Goal: Contribute content: Add original content to the website for others to see

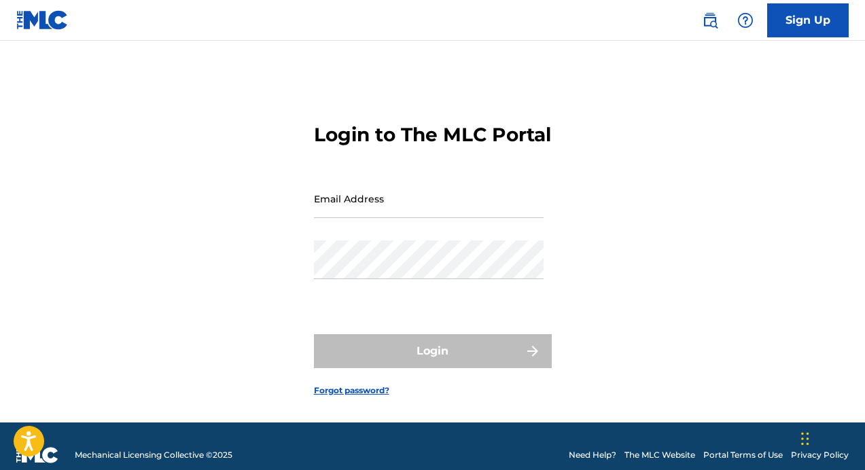
click at [381, 218] on input "Email Address" at bounding box center [429, 198] width 230 height 39
paste input "[EMAIL_ADDRESS][DOMAIN_NAME]"
type input "[EMAIL_ADDRESS][DOMAIN_NAME]"
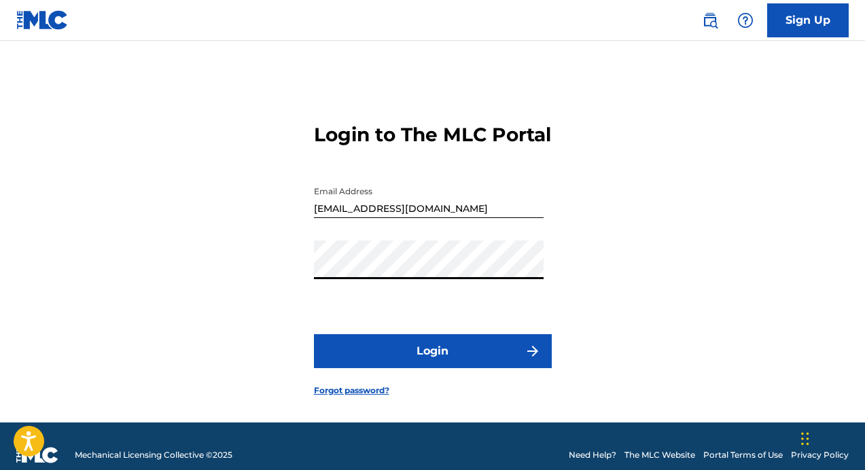
click at [427, 368] on button "Login" at bounding box center [433, 351] width 238 height 34
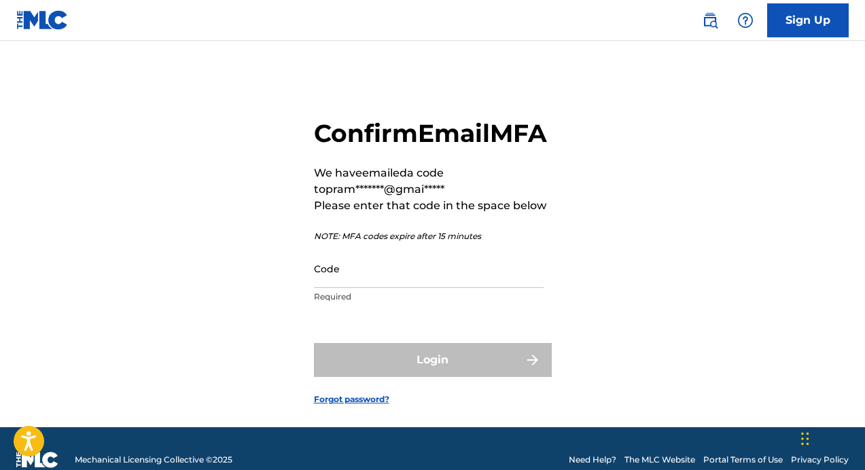
click at [437, 310] on div "Code Required" at bounding box center [429, 279] width 230 height 61
click at [454, 288] on input "Code" at bounding box center [429, 268] width 230 height 39
paste input "176633"
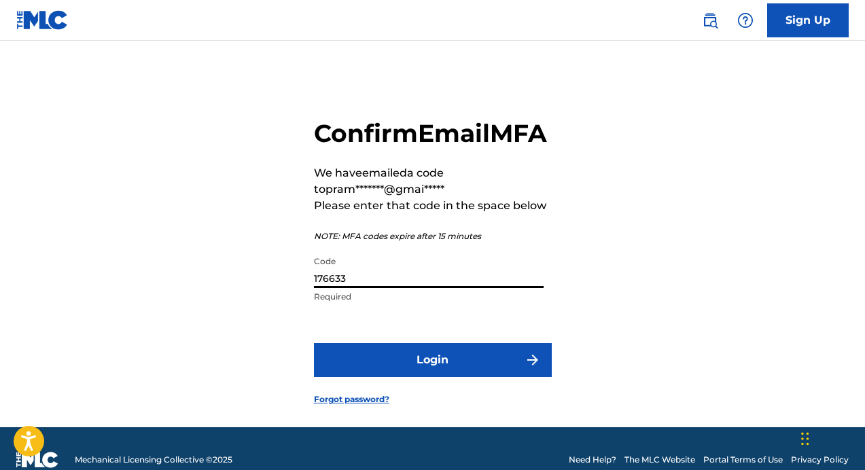
type input "176633"
click at [444, 377] on button "Login" at bounding box center [433, 360] width 238 height 34
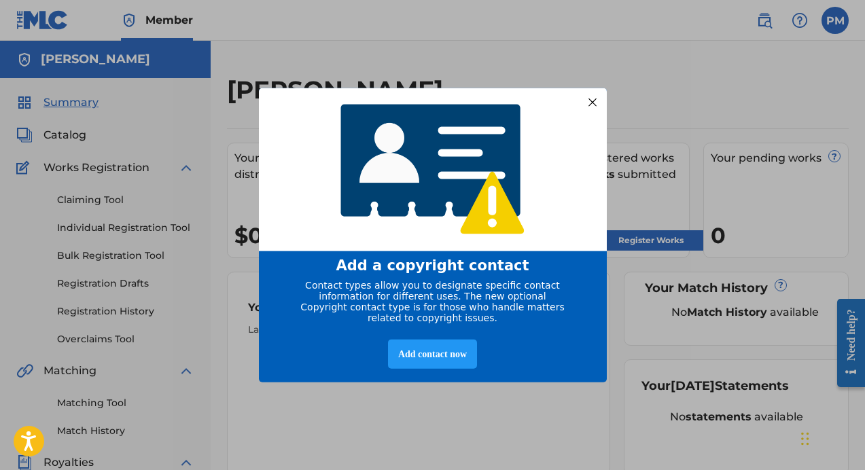
click at [591, 95] on div at bounding box center [592, 102] width 18 height 18
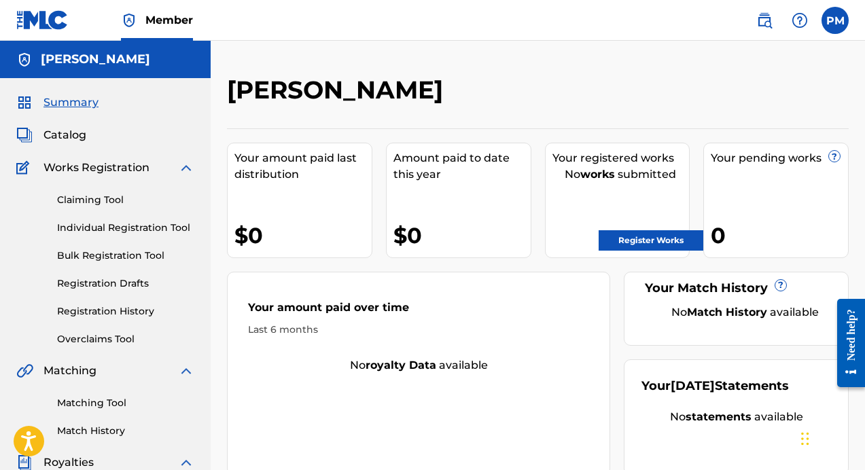
click at [80, 133] on span "Catalog" at bounding box center [64, 135] width 43 height 16
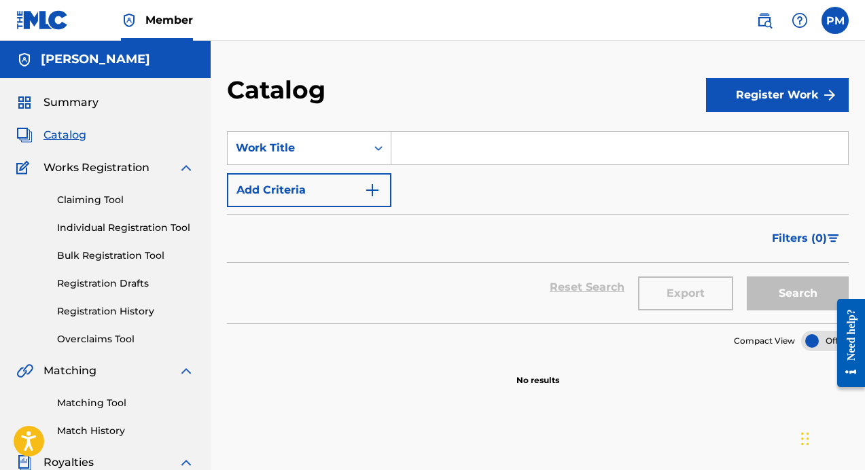
click at [802, 97] on button "Register Work" at bounding box center [777, 95] width 143 height 34
click at [745, 137] on link "Individual" at bounding box center [777, 139] width 143 height 33
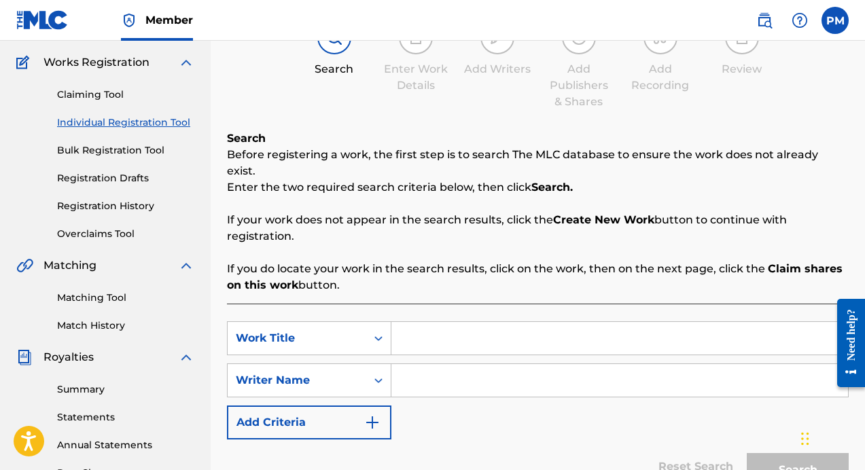
scroll to position [103, 0]
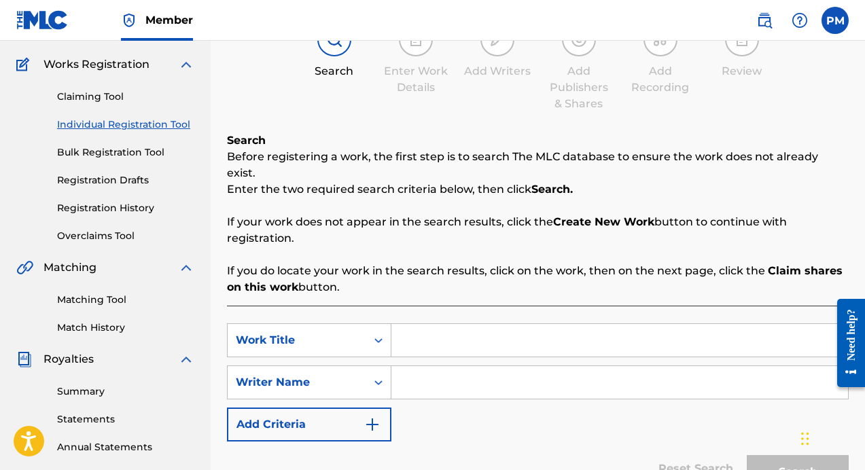
click at [550, 324] on input "Search Form" at bounding box center [619, 340] width 456 height 33
type input "Make it to a Paradise"
click at [499, 378] on input "Search Form" at bounding box center [619, 382] width 456 height 33
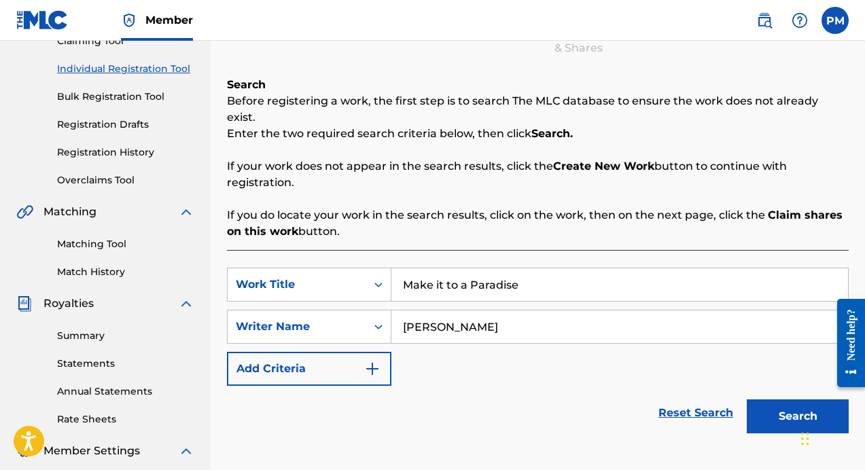
scroll to position [162, 0]
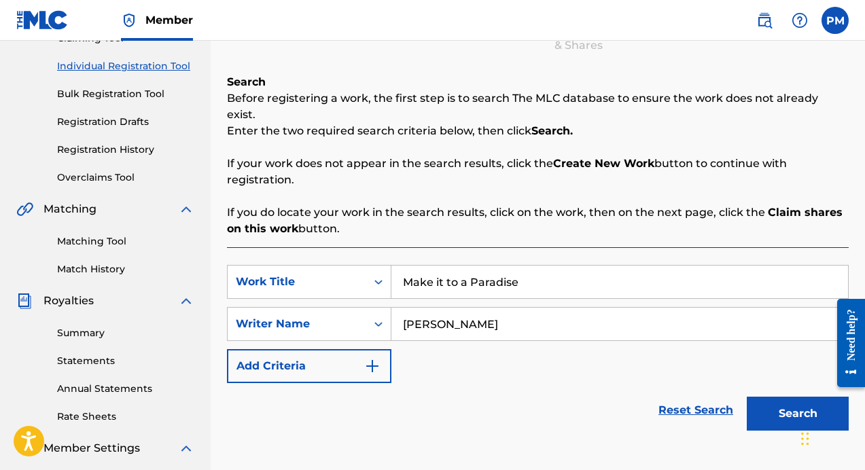
type input "[PERSON_NAME]"
click at [781, 397] on button "Search" at bounding box center [798, 414] width 102 height 34
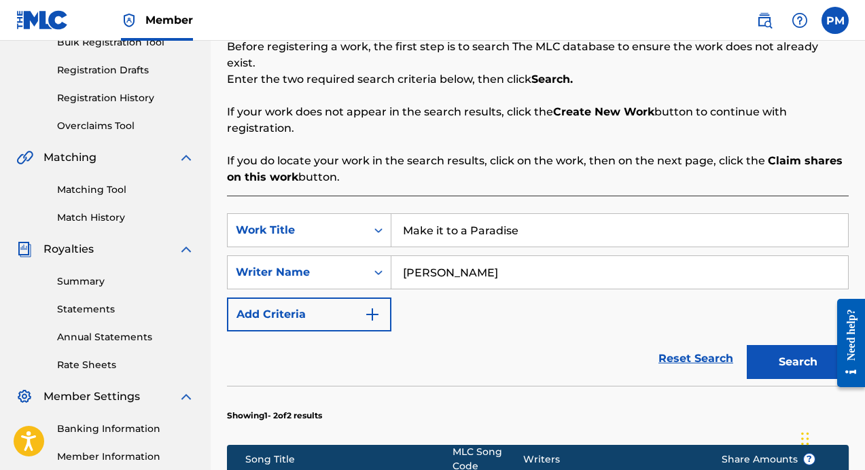
scroll to position [230, 0]
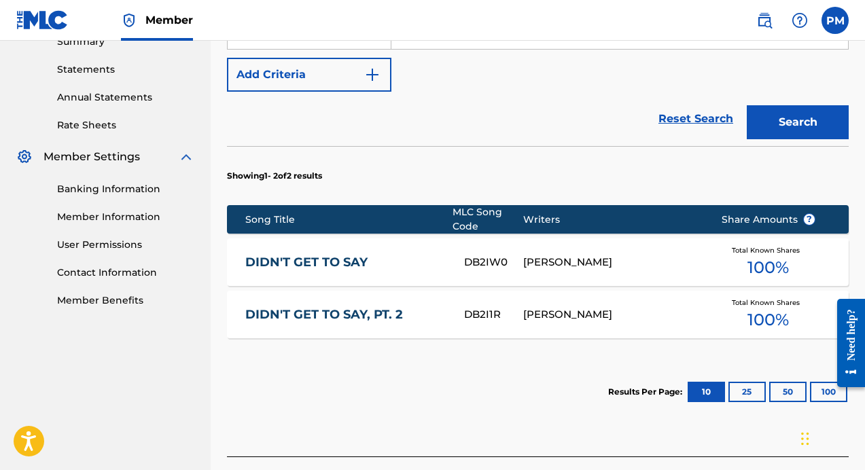
click at [789, 382] on button "50" at bounding box center [787, 392] width 37 height 20
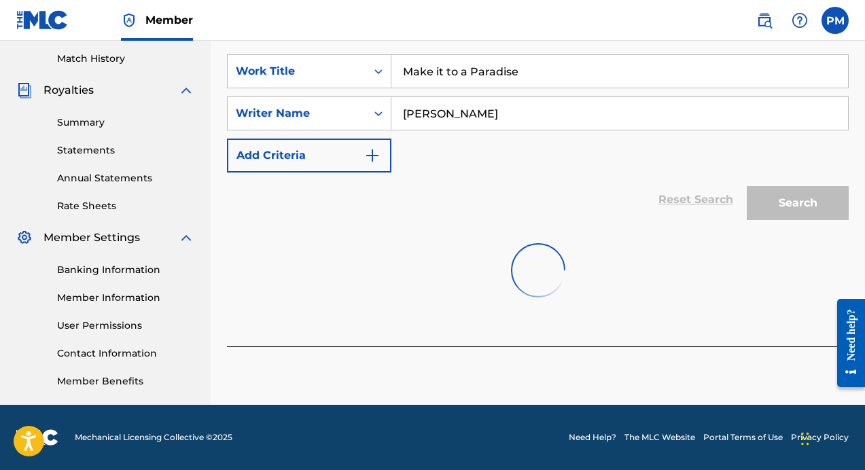
scroll to position [453, 0]
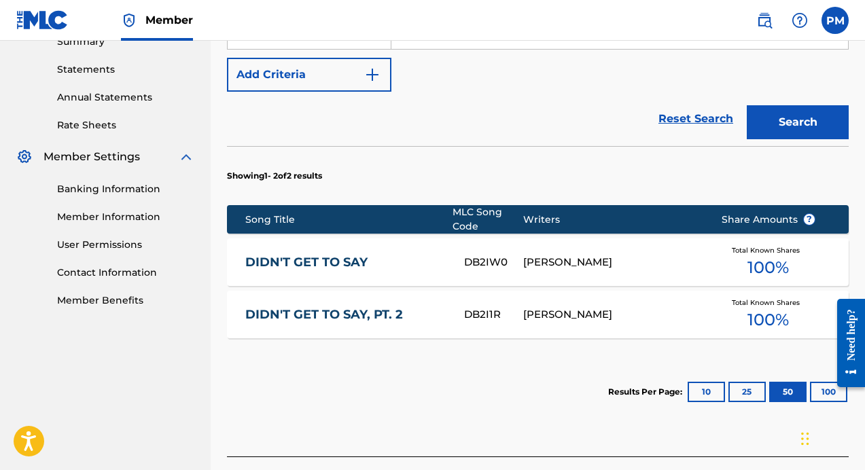
click at [827, 377] on iframe at bounding box center [846, 342] width 38 height 109
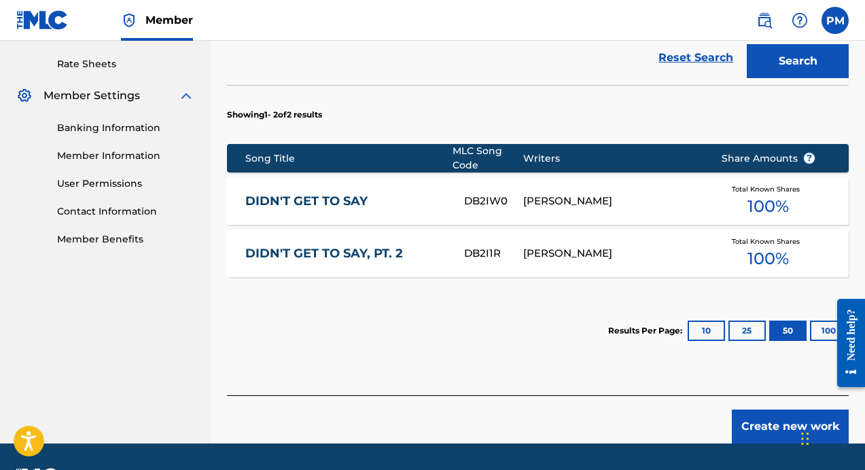
scroll to position [537, 0]
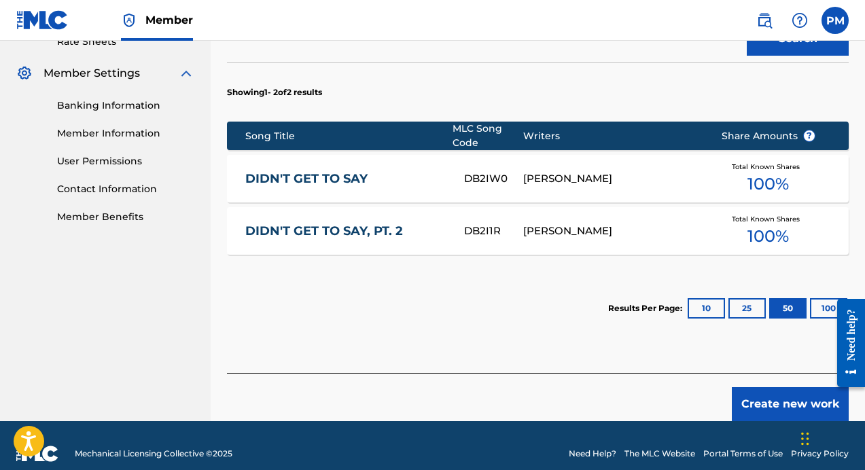
click at [755, 392] on button "Create new work" at bounding box center [790, 404] width 117 height 34
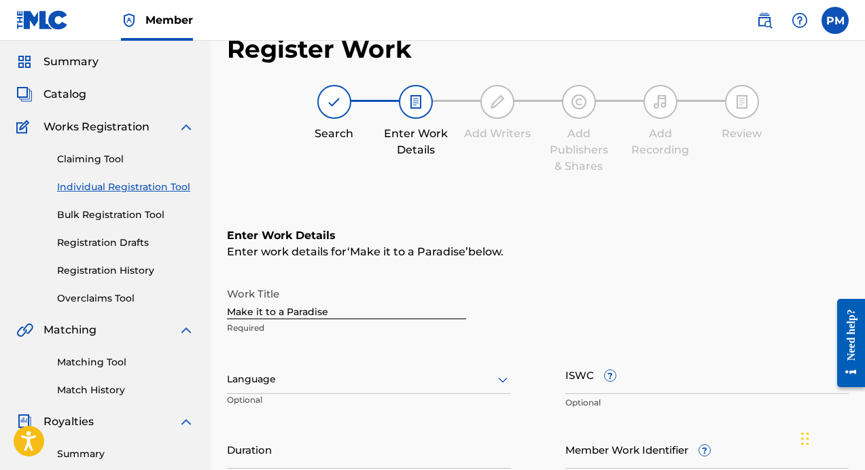
scroll to position [153, 0]
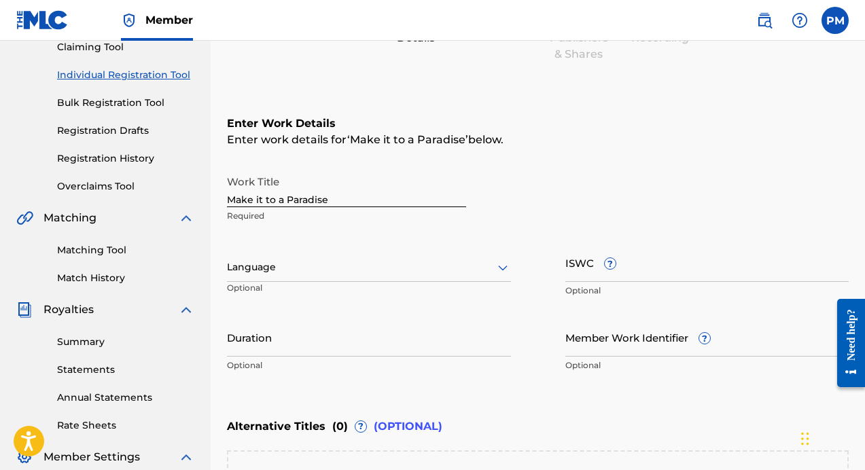
click at [403, 274] on div at bounding box center [369, 267] width 284 height 17
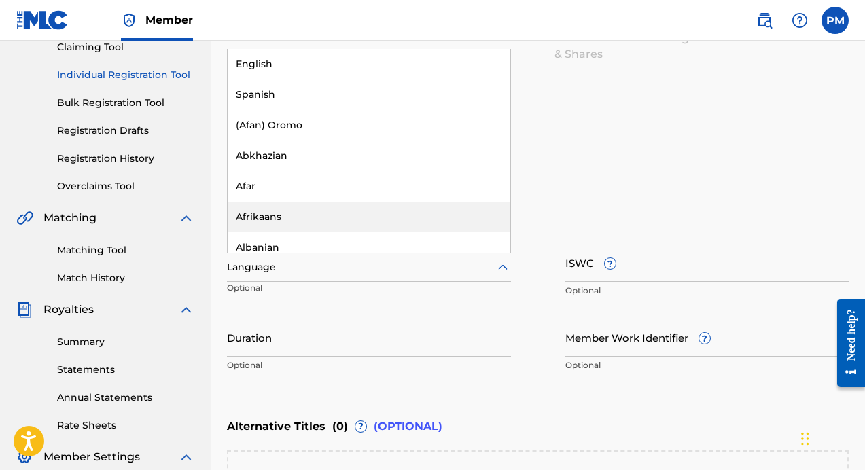
type input "e"
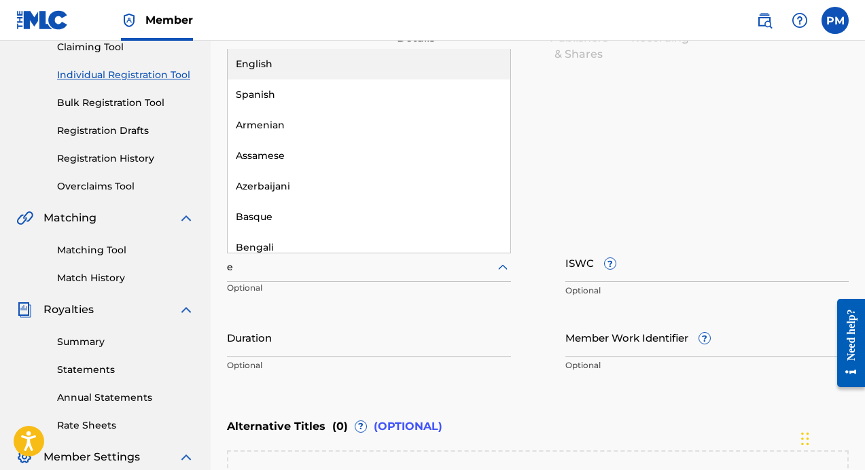
click at [336, 60] on div "English" at bounding box center [369, 64] width 283 height 31
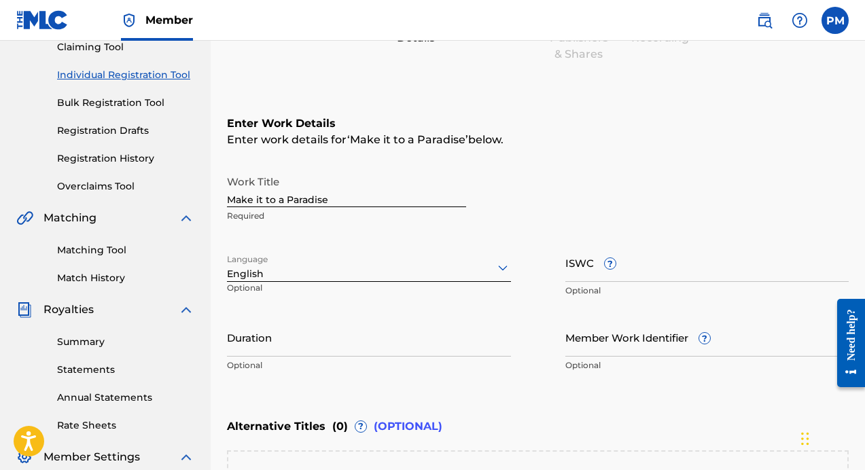
click at [467, 340] on input "Duration" at bounding box center [369, 337] width 284 height 39
type input "4"
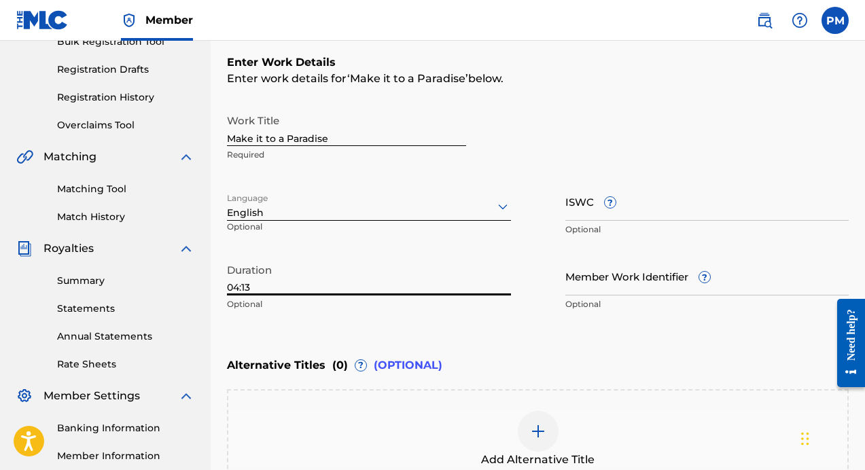
scroll to position [228, 0]
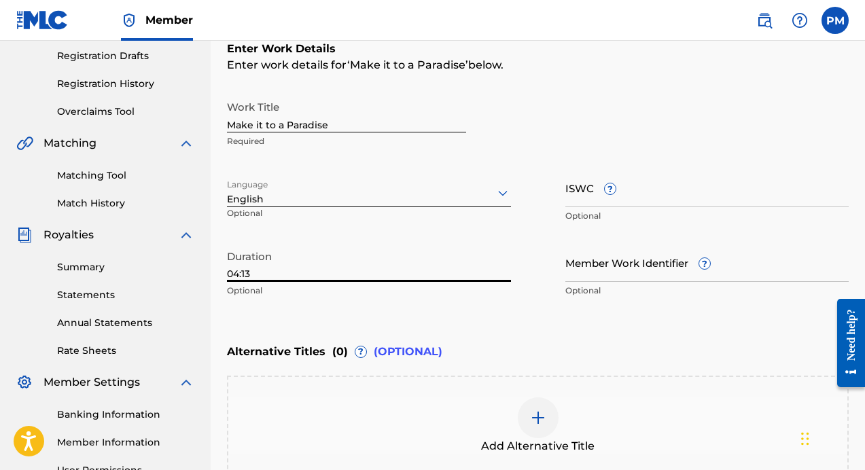
type input "04:13"
click at [643, 184] on input "ISWC ?" at bounding box center [707, 187] width 284 height 39
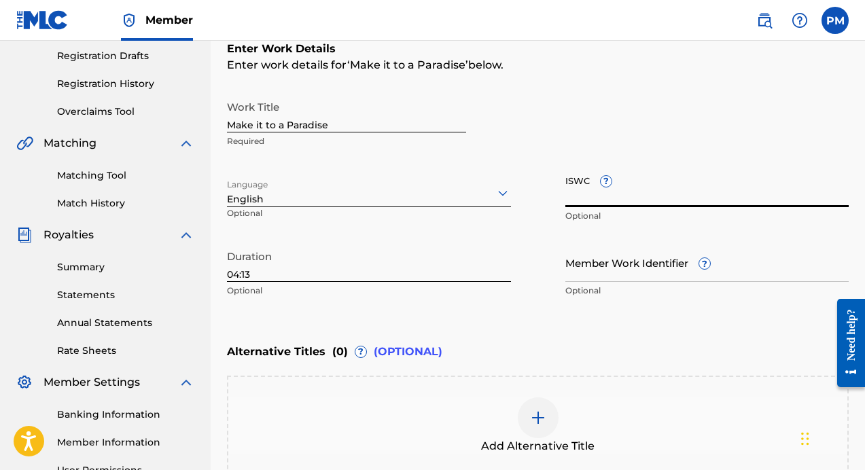
paste input "QZNWS2527831"
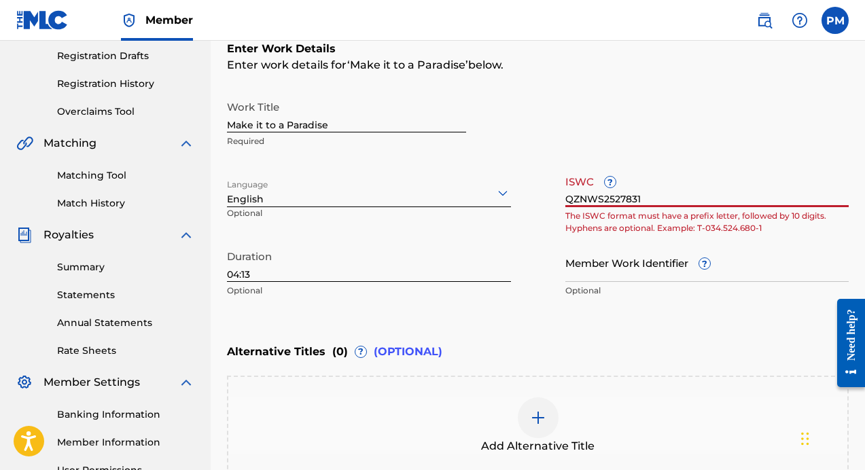
type input "QZNWS2527831"
click at [613, 274] on input "Member Work Identifier ?" at bounding box center [707, 262] width 284 height 39
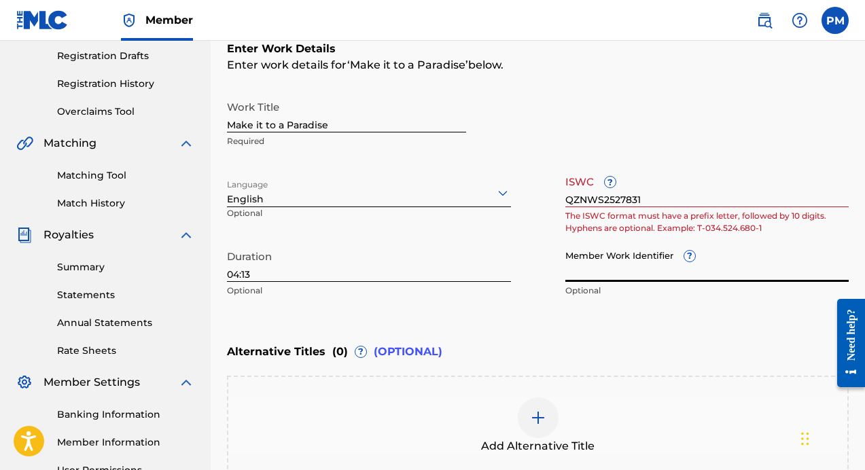
paste input "QZNWS2527831"
type input "QZNWS2527831"
click at [658, 191] on input "QZNWS2527831" at bounding box center [707, 187] width 284 height 39
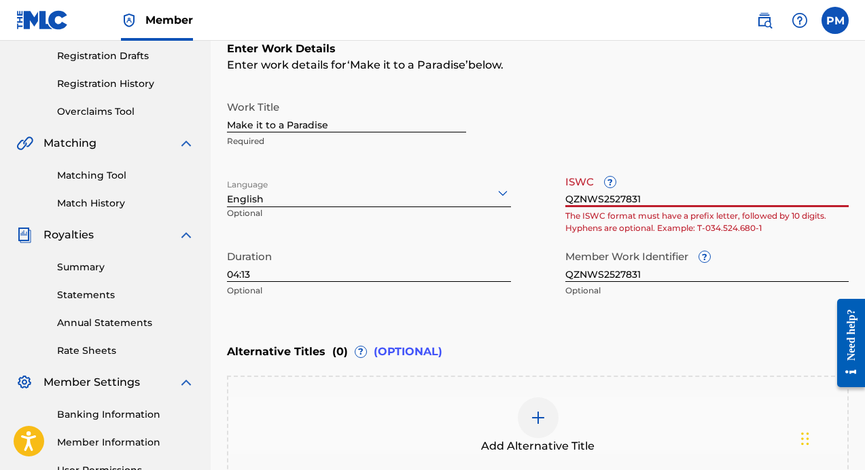
click at [658, 191] on input "QZNWS2527831" at bounding box center [707, 187] width 284 height 39
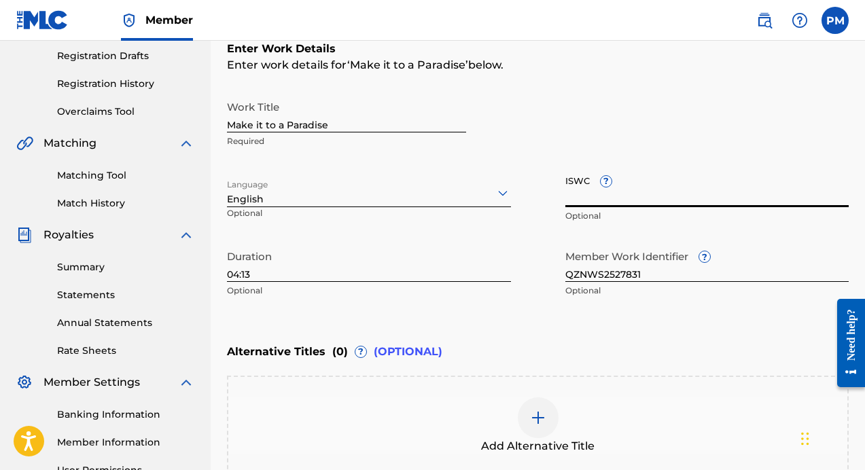
click at [651, 320] on div "Enter Work Details Enter work details for ‘ Make it to a Paradise ’ below. Work…" at bounding box center [538, 172] width 622 height 329
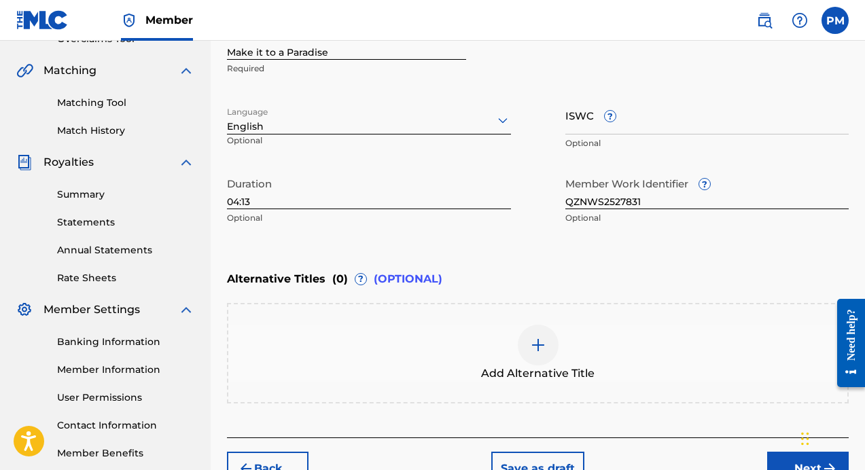
scroll to position [340, 0]
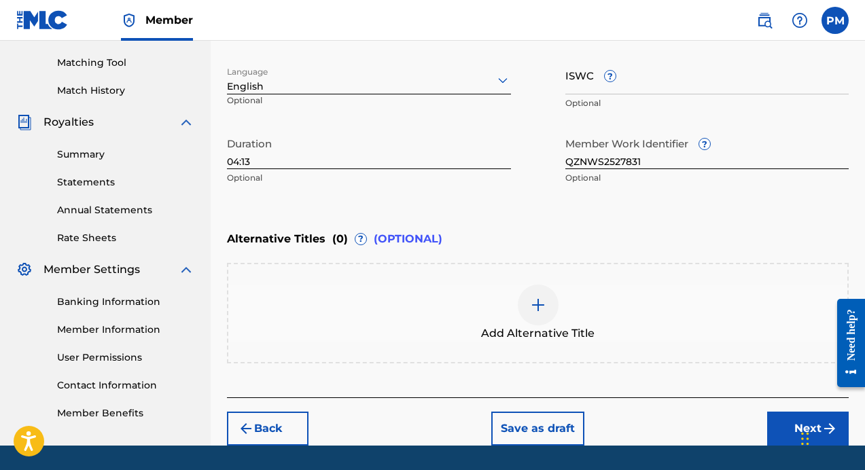
click at [639, 85] on input "ISWC ?" at bounding box center [707, 75] width 284 height 39
paste input "QZNWS2527831"
type input "QZNWS2527831"
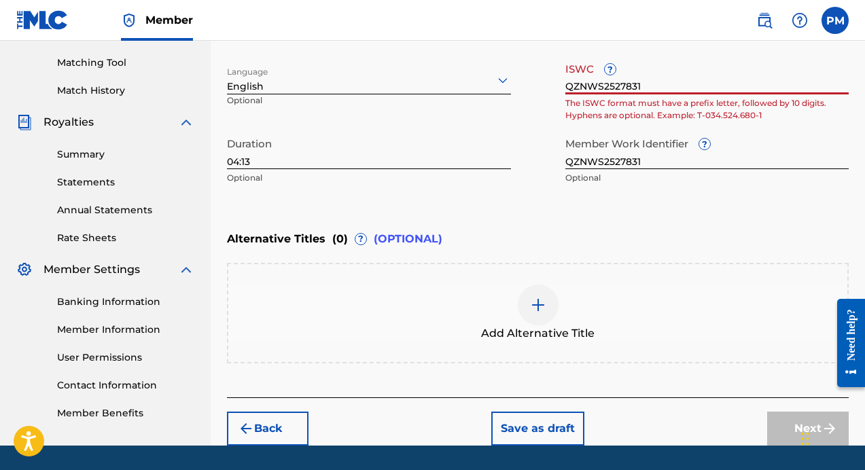
click at [691, 80] on input "QZNWS2527831" at bounding box center [707, 75] width 284 height 39
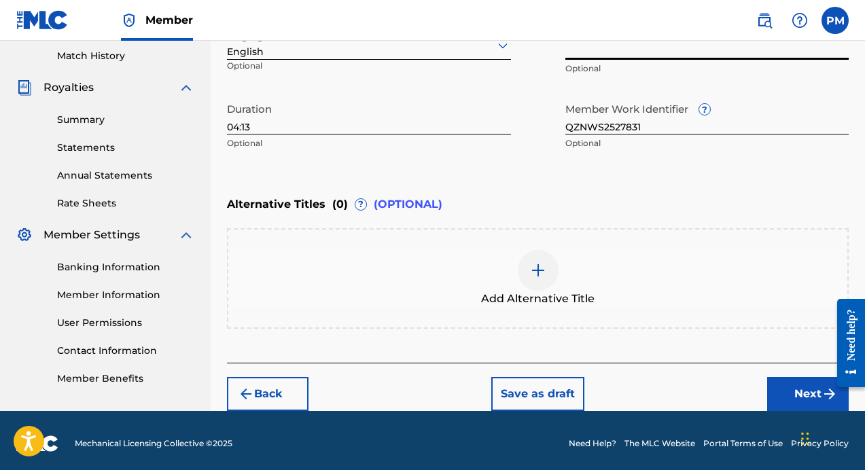
click at [779, 388] on button "Next" at bounding box center [808, 394] width 82 height 34
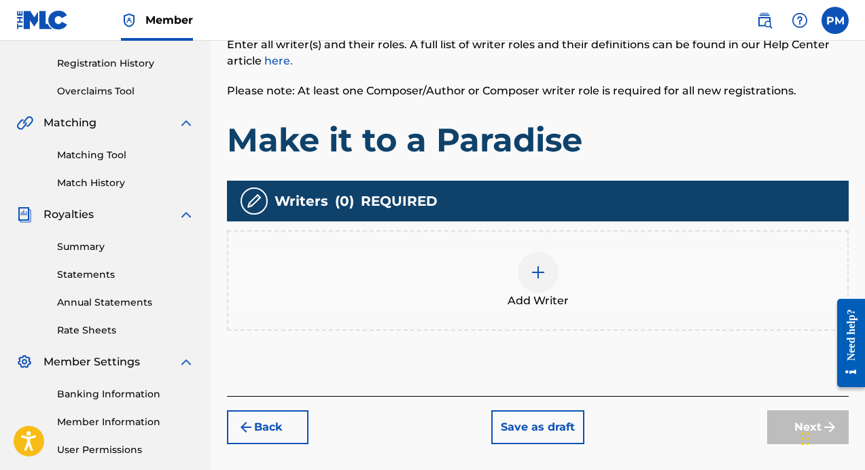
scroll to position [234, 0]
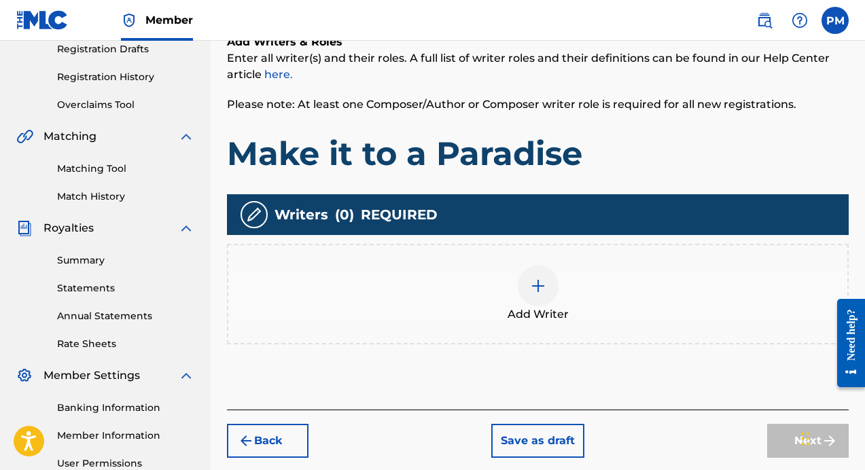
click at [535, 289] on img at bounding box center [538, 286] width 16 height 16
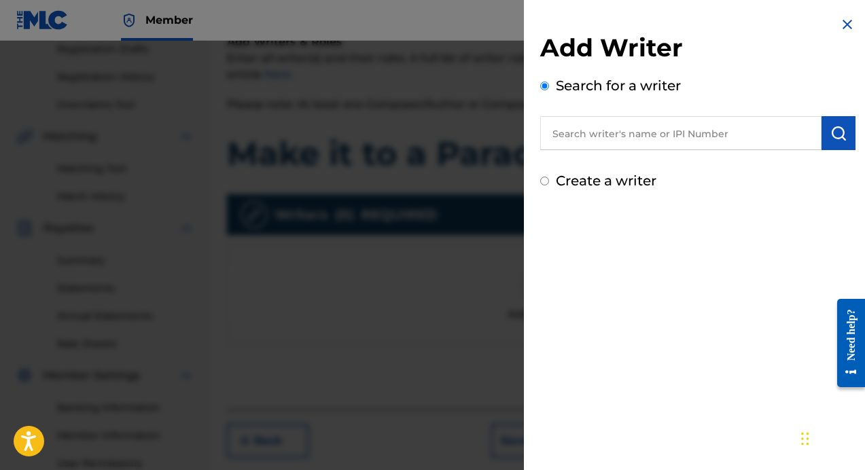
click at [615, 132] on input "text" at bounding box center [680, 133] width 281 height 34
type input "O"
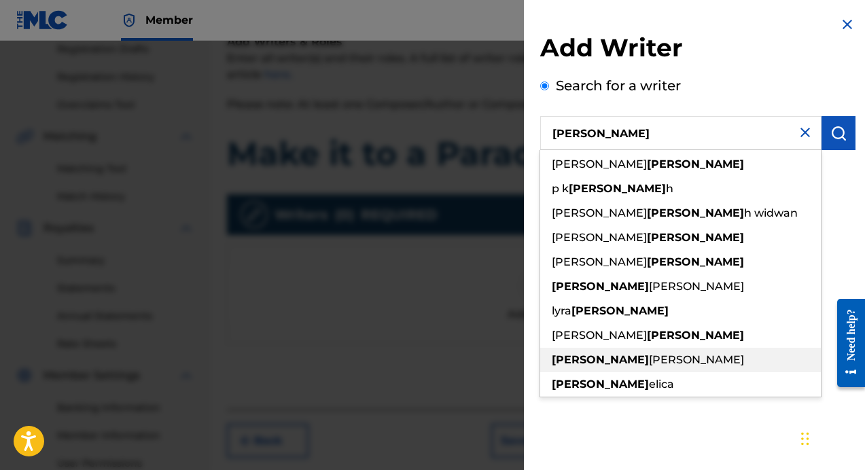
click at [704, 365] on div "[PERSON_NAME]" at bounding box center [680, 360] width 281 height 24
type input "[PERSON_NAME]"
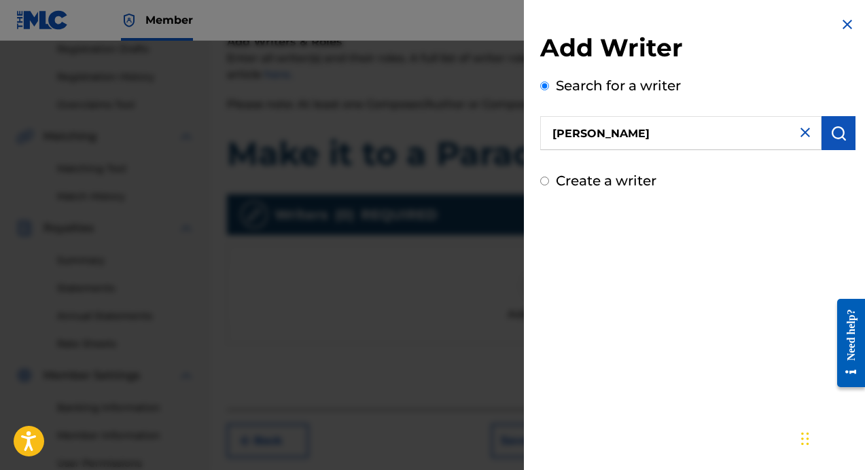
click at [478, 170] on div at bounding box center [432, 276] width 865 height 470
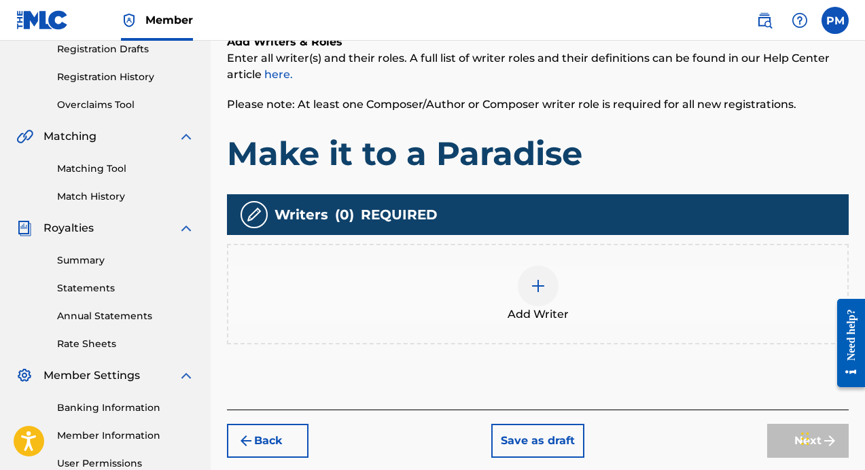
click at [522, 275] on div at bounding box center [538, 286] width 41 height 41
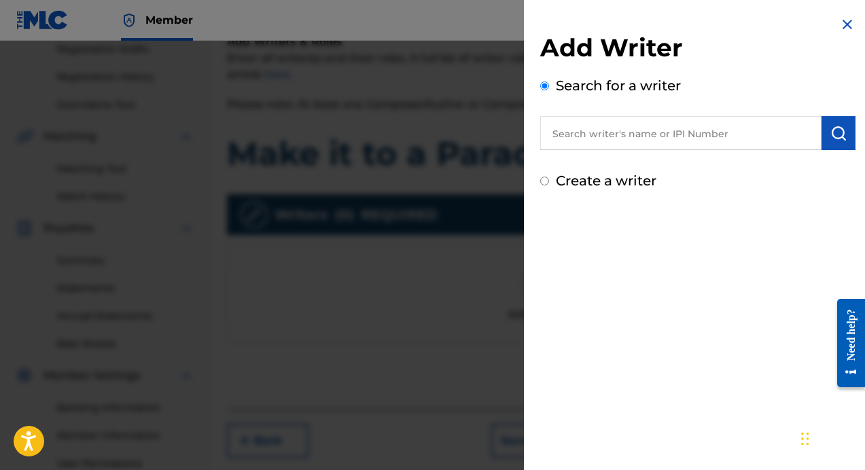
click at [716, 135] on input "text" at bounding box center [680, 133] width 281 height 34
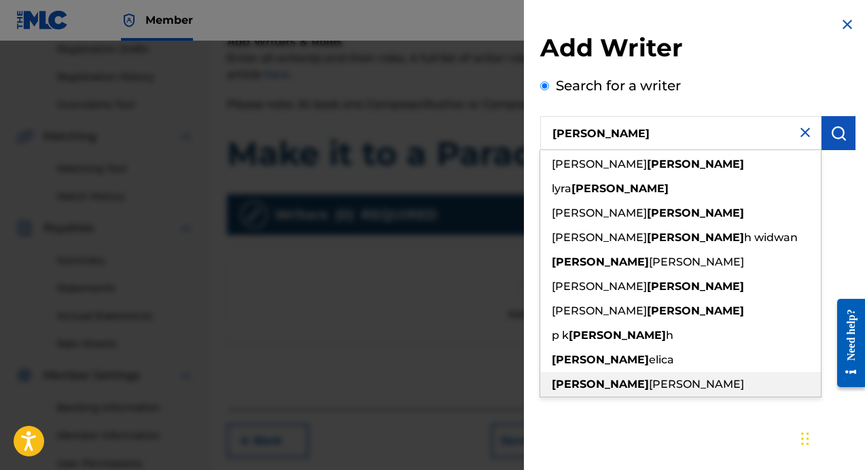
click at [649, 382] on span "[PERSON_NAME]" at bounding box center [696, 384] width 95 height 13
type input "[PERSON_NAME]"
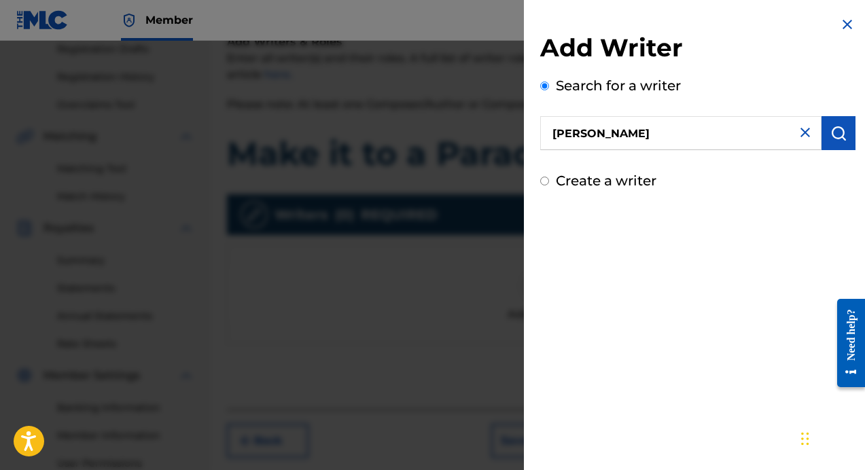
click at [832, 134] on img "submit" at bounding box center [838, 133] width 16 height 16
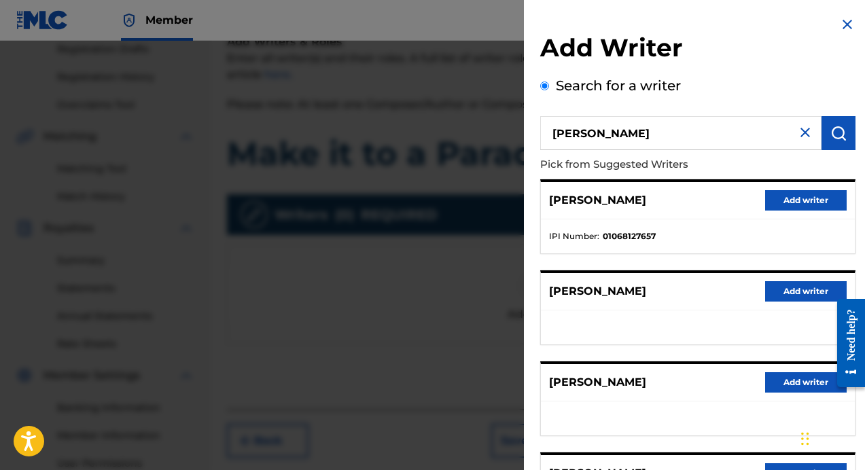
click at [646, 203] on p "[PERSON_NAME]" at bounding box center [597, 200] width 97 height 16
click at [776, 203] on button "Add writer" at bounding box center [806, 200] width 82 height 20
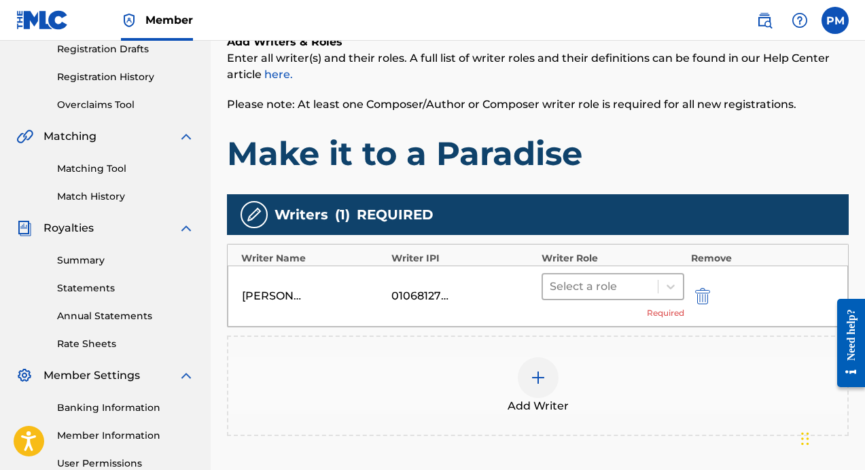
click at [605, 288] on div at bounding box center [600, 286] width 101 height 19
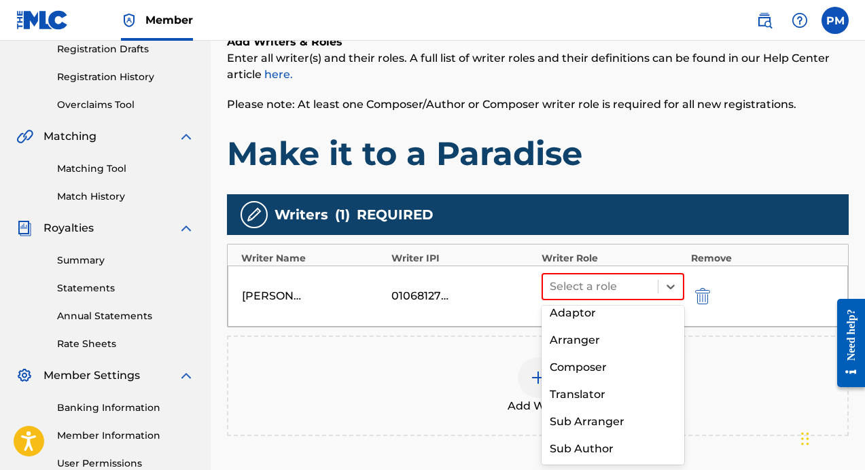
scroll to position [0, 0]
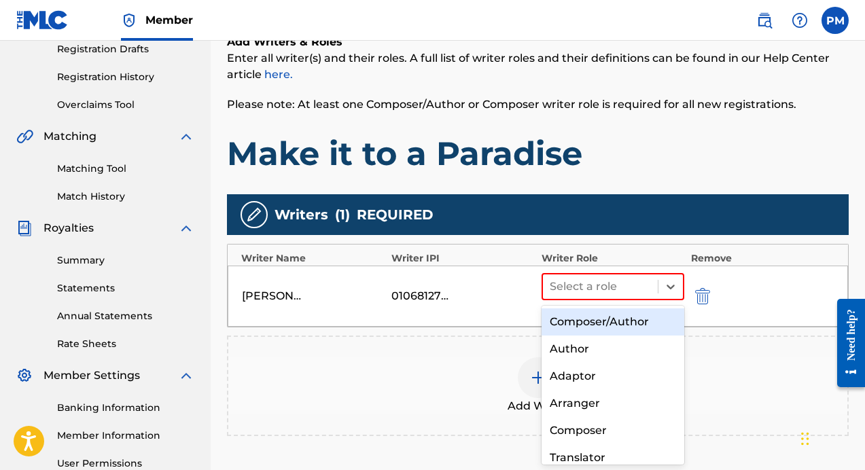
click at [611, 323] on div "Composer/Author" at bounding box center [612, 321] width 143 height 27
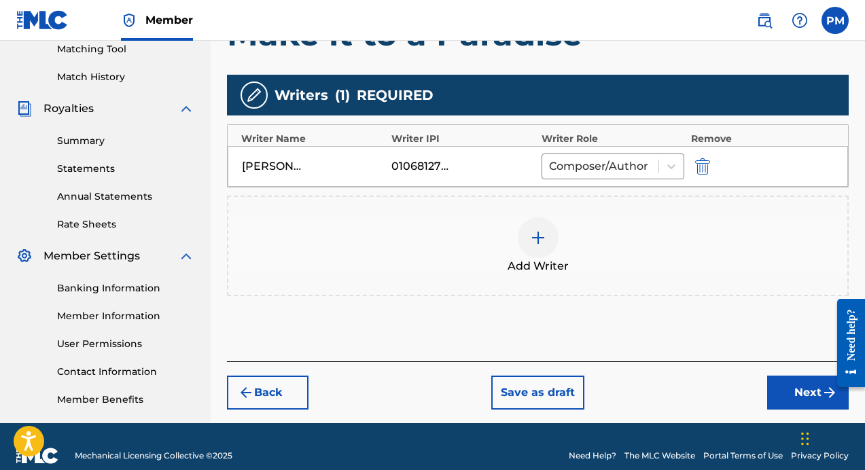
scroll to position [361, 0]
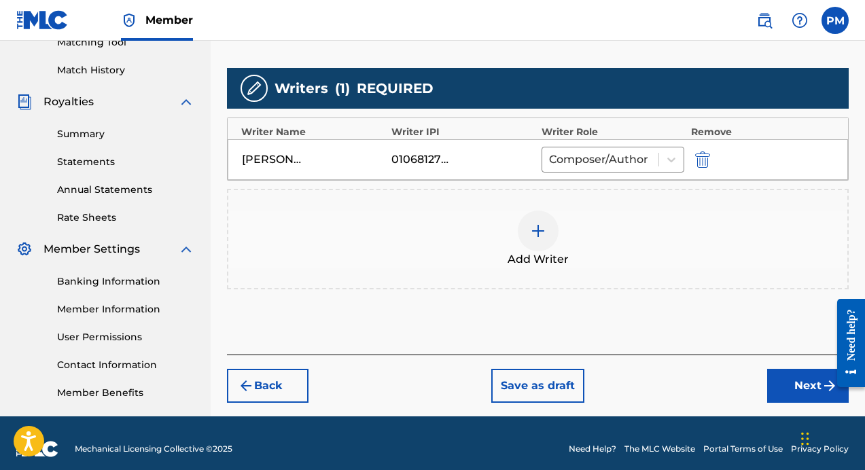
click at [782, 384] on button "Next" at bounding box center [808, 386] width 82 height 34
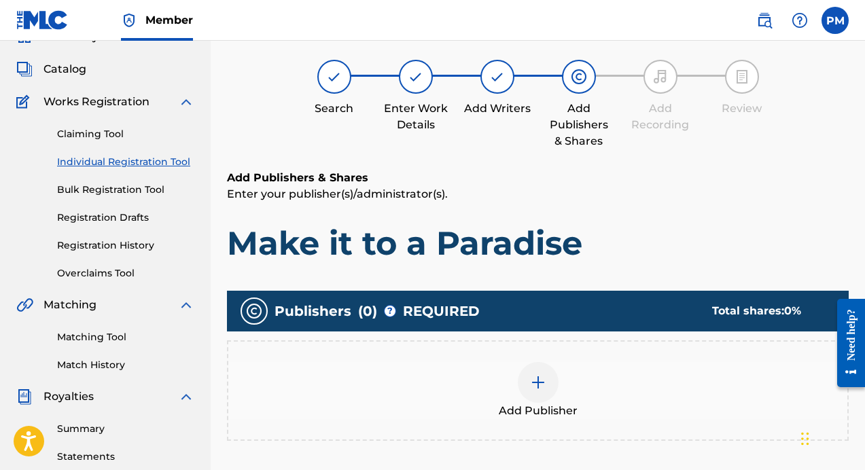
scroll to position [61, 0]
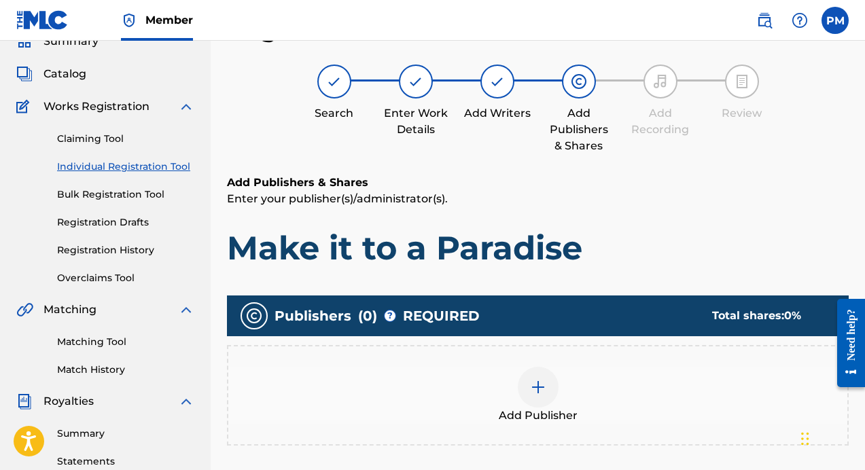
click at [579, 373] on div "Add Publisher" at bounding box center [537, 395] width 619 height 57
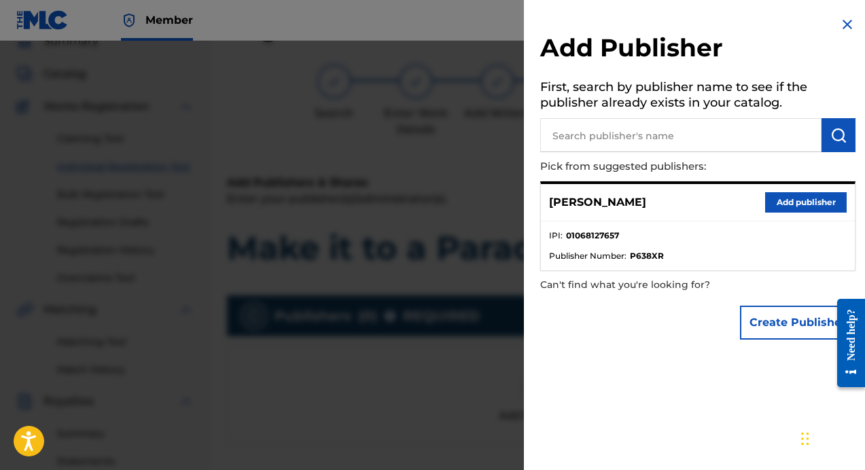
click at [742, 122] on input "text" at bounding box center [680, 135] width 281 height 34
click at [789, 209] on button "Add publisher" at bounding box center [806, 202] width 82 height 20
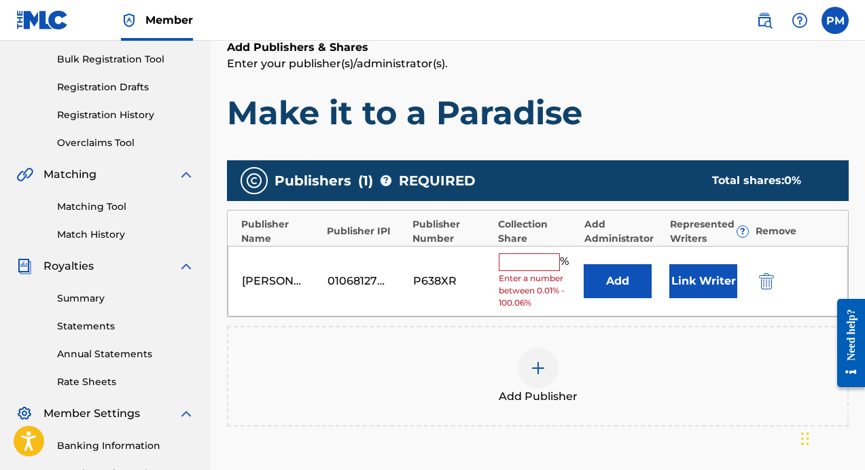
scroll to position [197, 0]
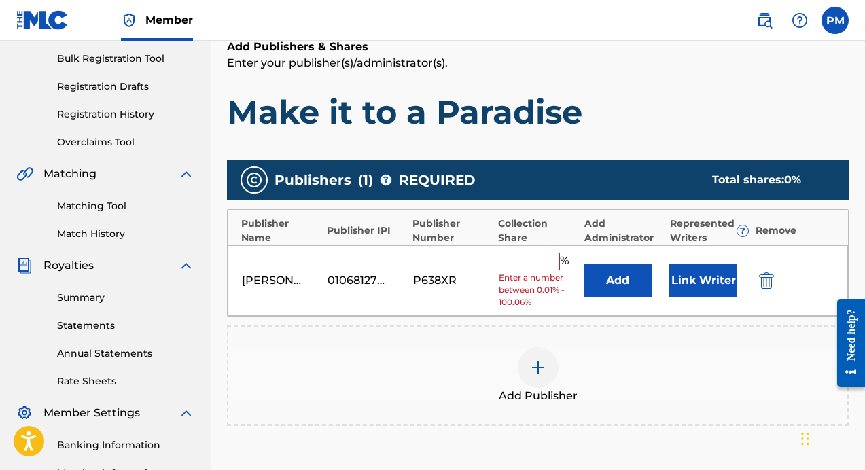
click at [530, 259] on input "text" at bounding box center [529, 262] width 61 height 18
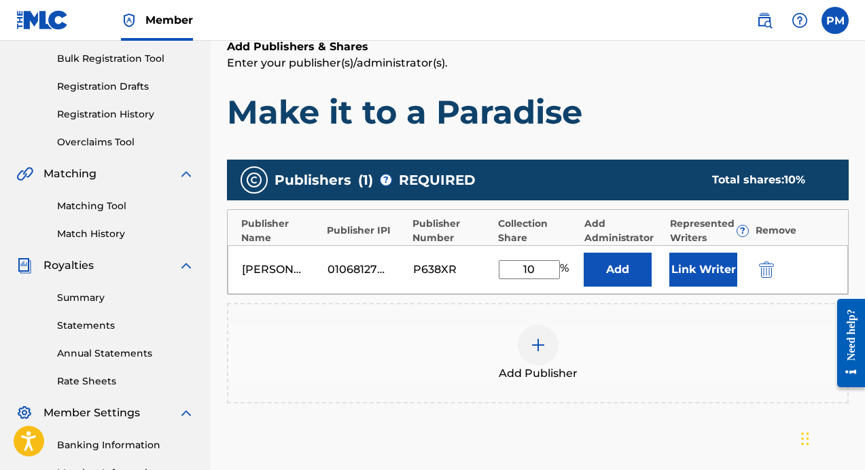
type input "100"
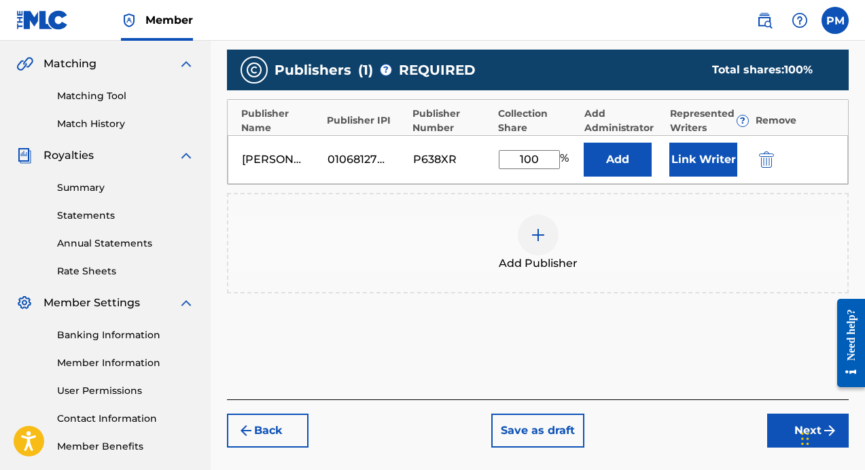
scroll to position [321, 0]
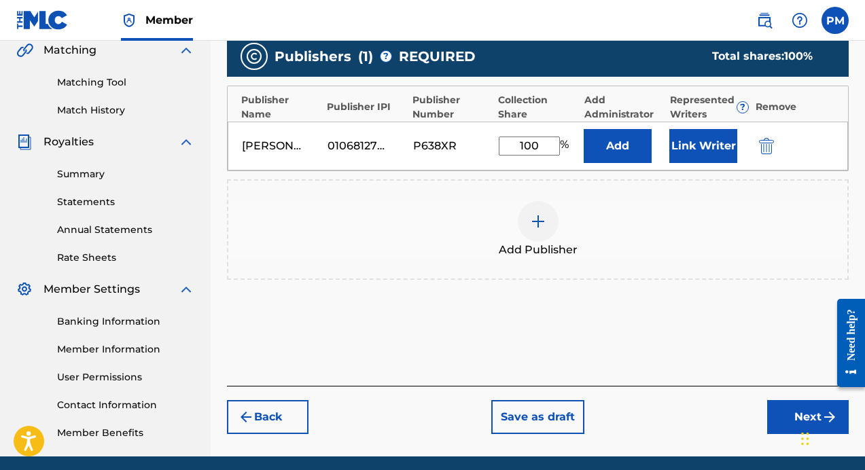
click at [792, 412] on button "Next" at bounding box center [808, 417] width 82 height 34
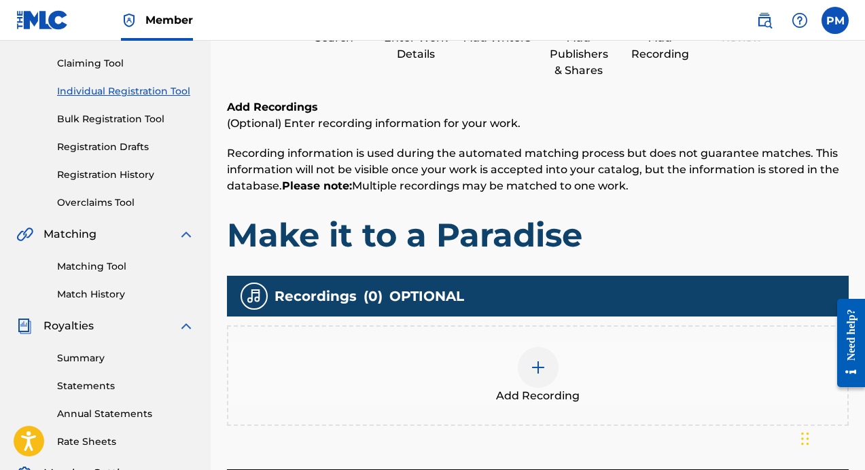
scroll to position [135, 0]
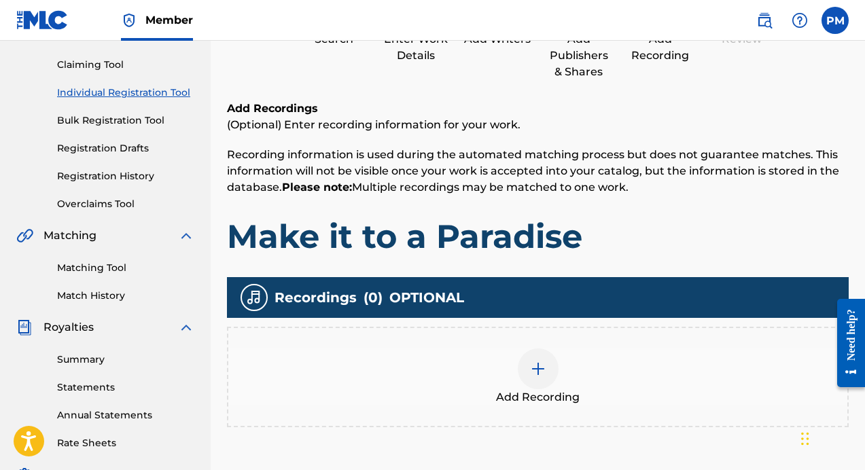
click at [541, 376] on img at bounding box center [538, 369] width 16 height 16
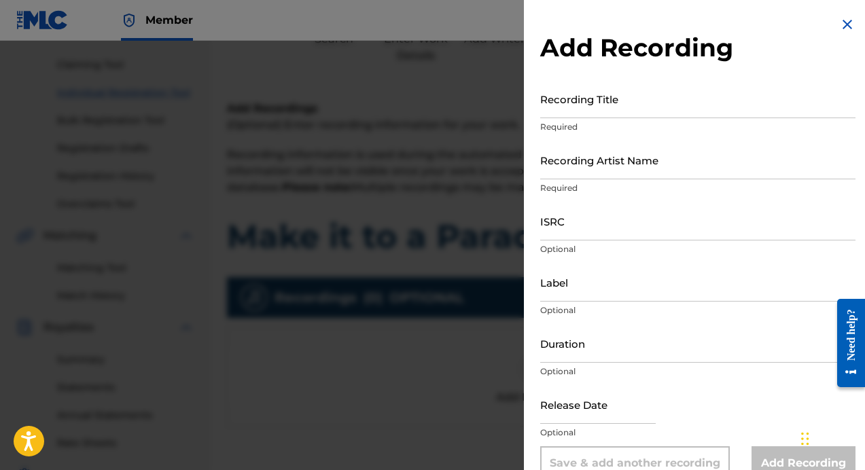
click at [643, 100] on input "Recording Title" at bounding box center [697, 98] width 315 height 39
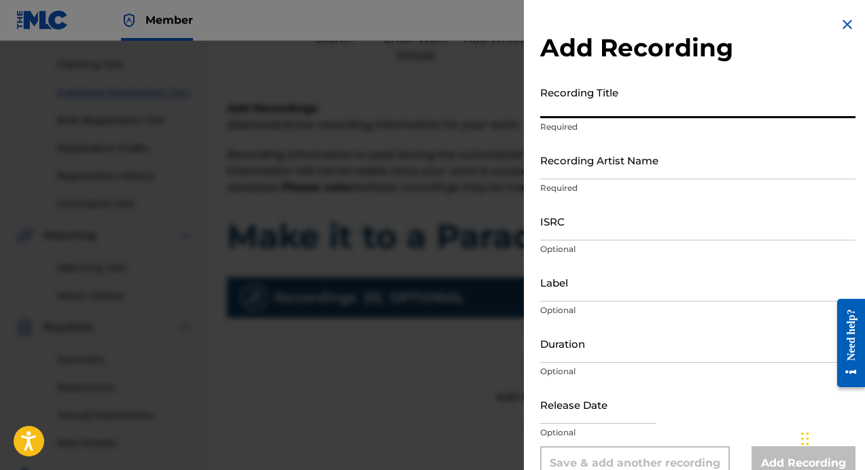
click at [831, 33] on h2 "Add Recording" at bounding box center [697, 48] width 315 height 31
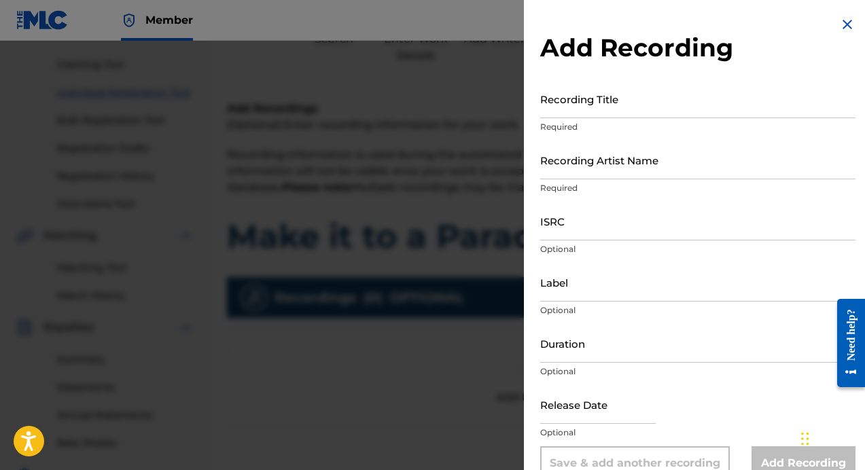
click at [842, 29] on img at bounding box center [847, 24] width 16 height 16
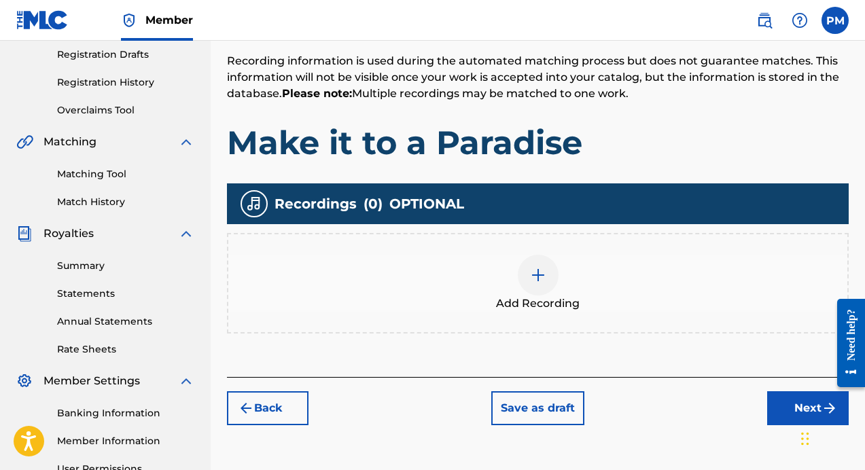
scroll to position [232, 0]
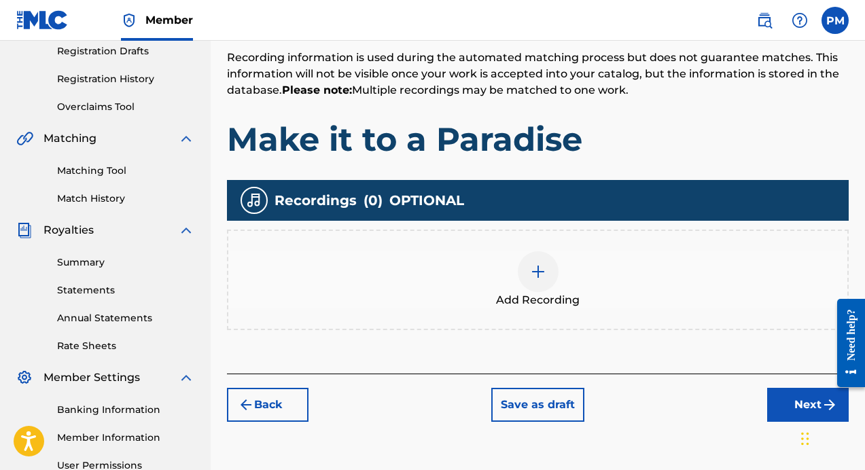
click at [544, 266] on img at bounding box center [538, 272] width 16 height 16
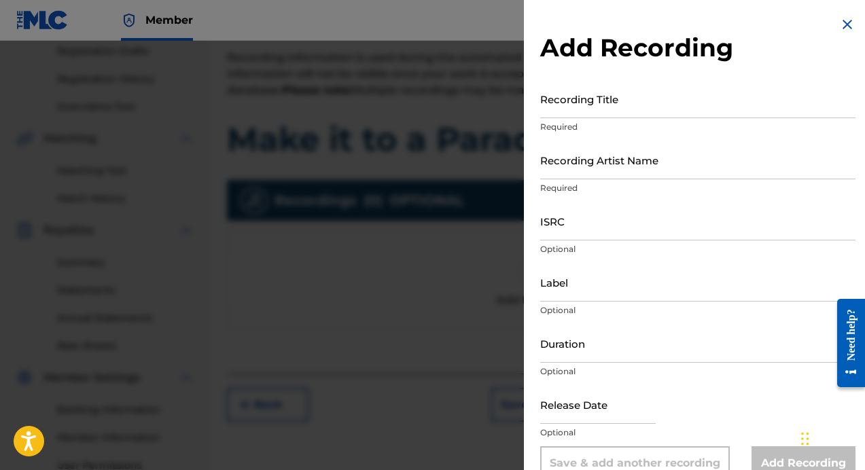
click at [469, 109] on div at bounding box center [432, 276] width 865 height 470
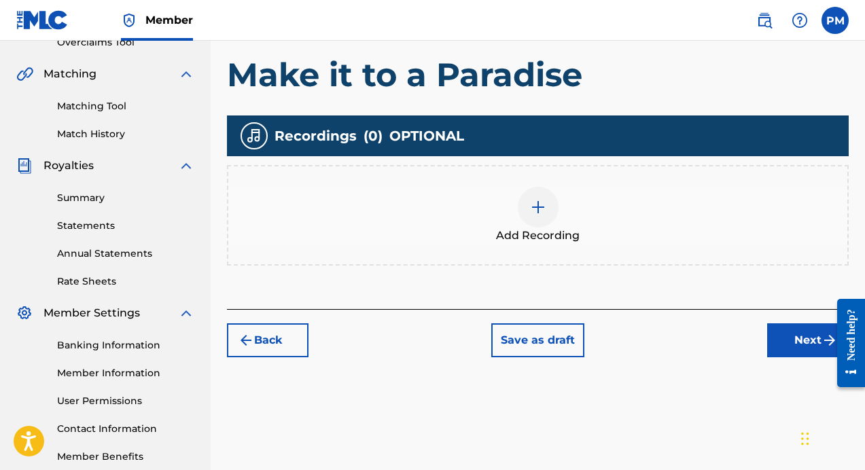
scroll to position [251, 0]
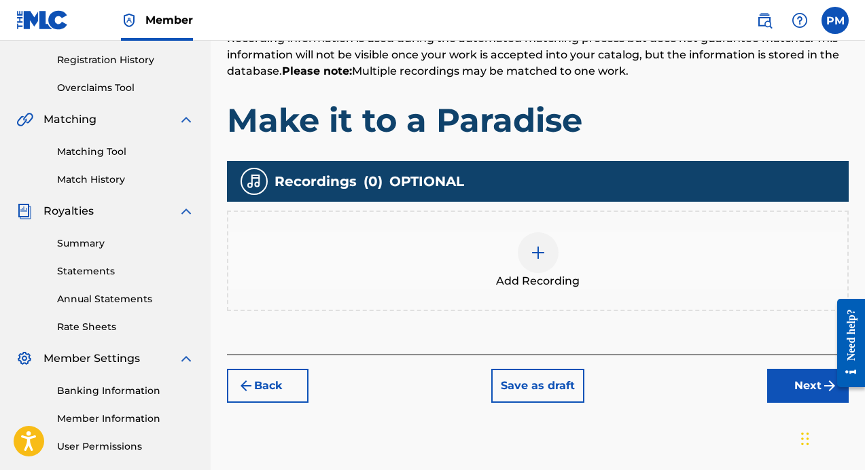
click at [544, 261] on div at bounding box center [538, 252] width 41 height 41
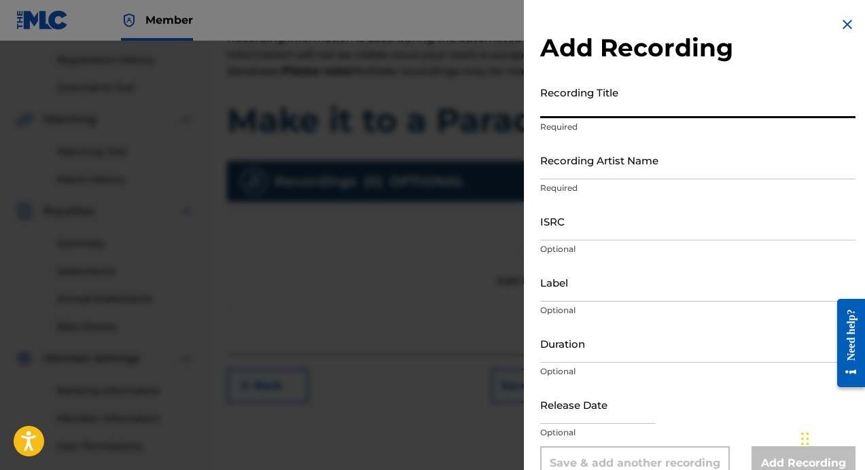
click at [649, 97] on input "Recording Title" at bounding box center [697, 98] width 315 height 39
type input "Make it to a Paradise"
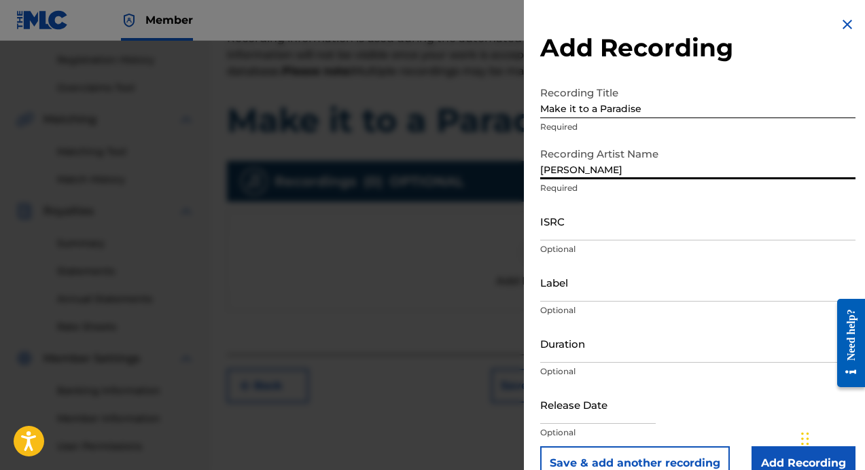
scroll to position [26, 0]
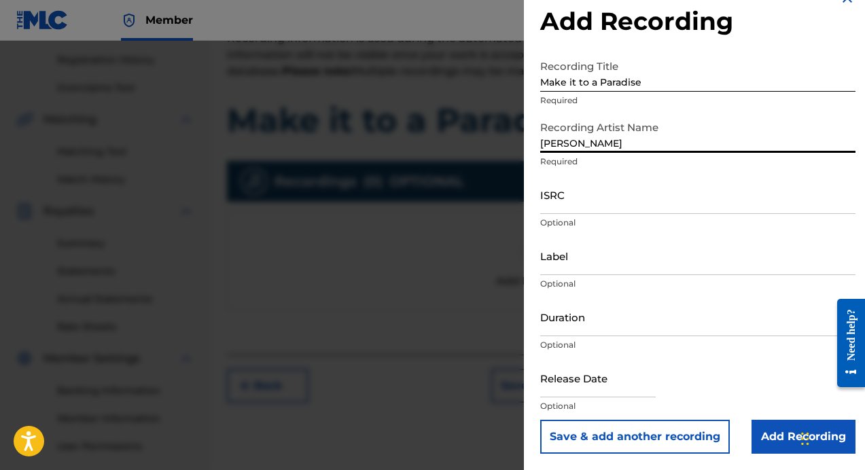
type input "[PERSON_NAME]"
click at [631, 204] on input "ISRC" at bounding box center [697, 194] width 315 height 39
paste input "QZNWS2527831"
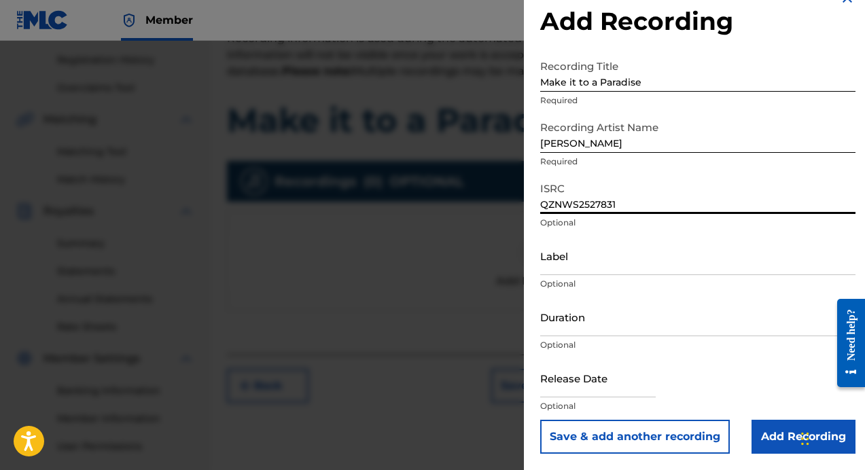
type input "QZNWS2527831"
click at [620, 272] on input "Label" at bounding box center [697, 255] width 315 height 39
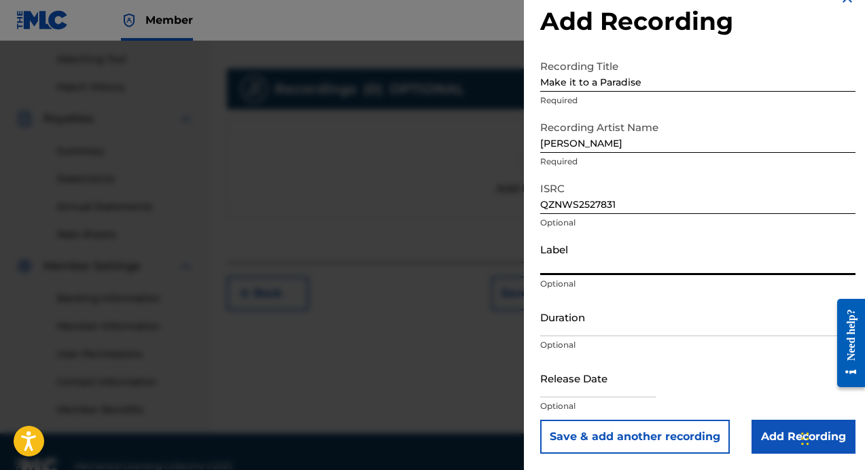
scroll to position [308, 0]
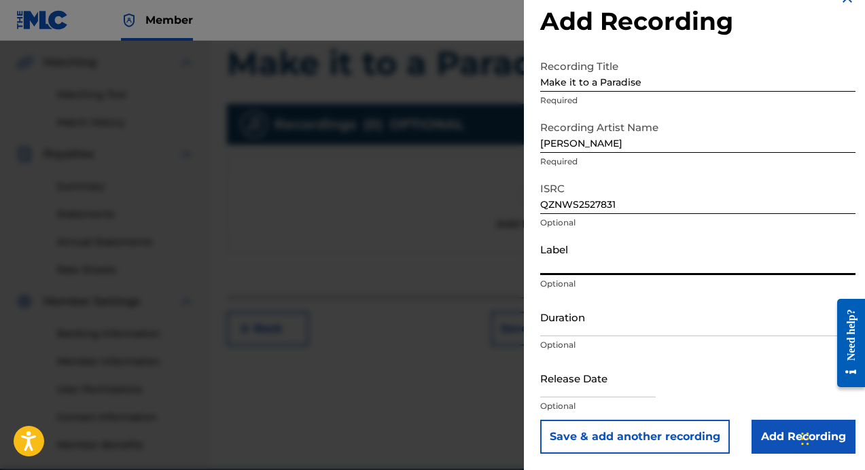
click at [628, 334] on input "Duration" at bounding box center [697, 317] width 315 height 39
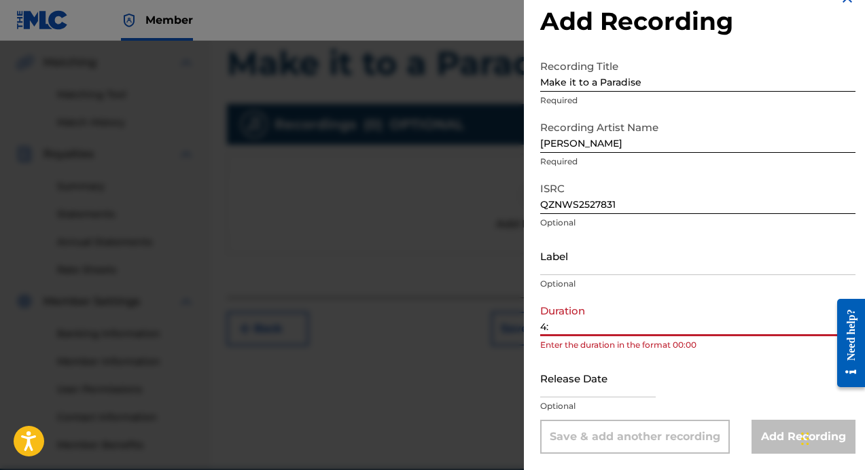
type input "4"
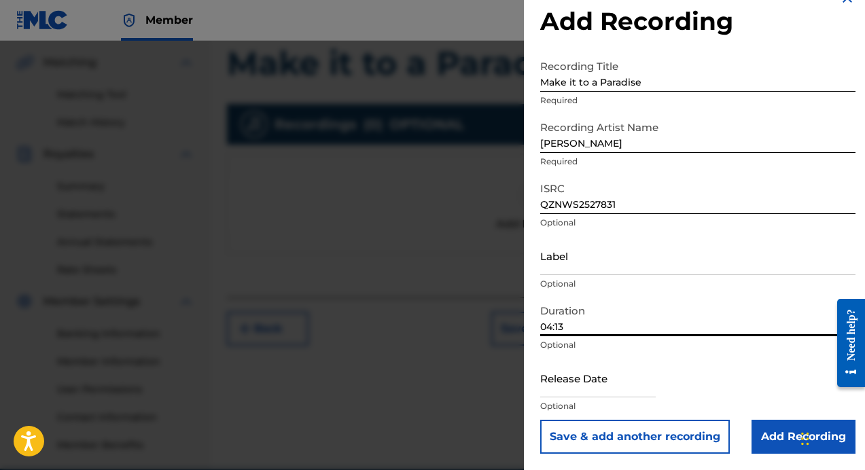
type input "04:13"
click at [611, 380] on input "text" at bounding box center [597, 378] width 115 height 39
select select "7"
select select "2025"
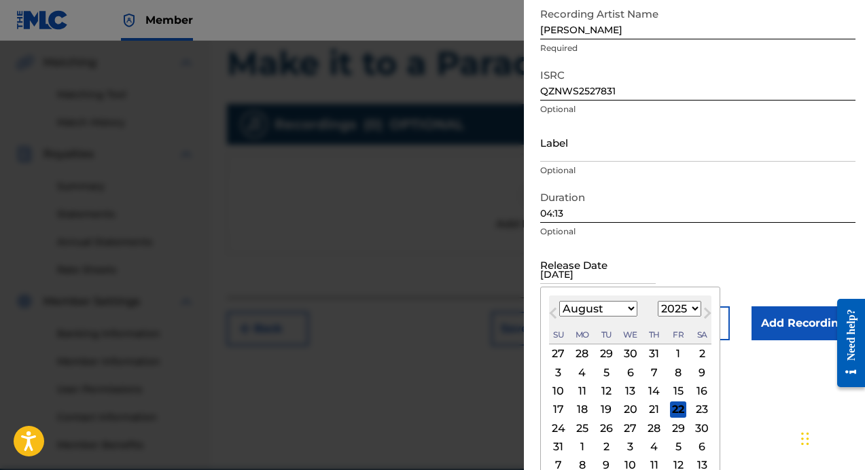
scroll to position [141, 0]
type input "[DATE]"
click at [629, 309] on select "January February March April May June July August September October November De…" at bounding box center [598, 308] width 78 height 16
select select "4"
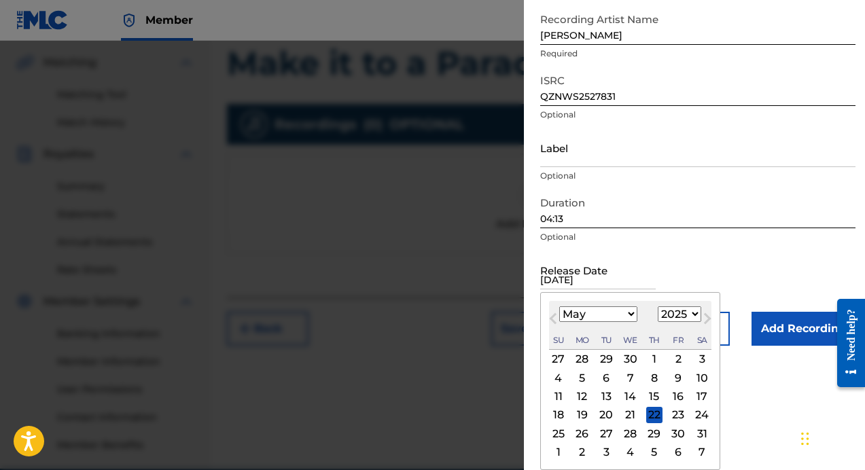
scroll to position [134, 0]
click at [674, 413] on div "23" at bounding box center [678, 415] width 16 height 16
type input "[DATE]"
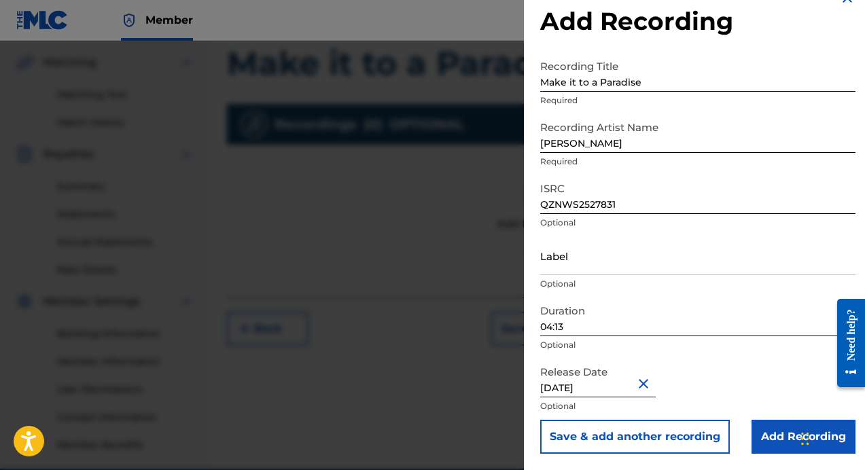
scroll to position [372, 0]
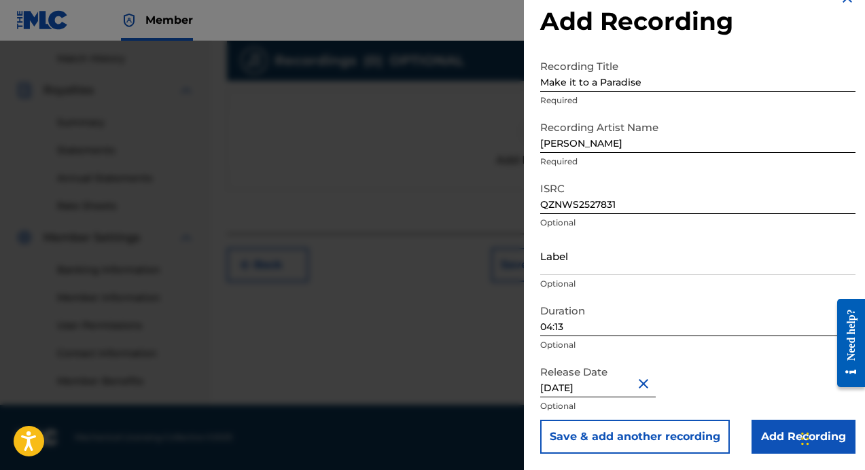
click at [782, 433] on input "Add Recording" at bounding box center [803, 437] width 104 height 34
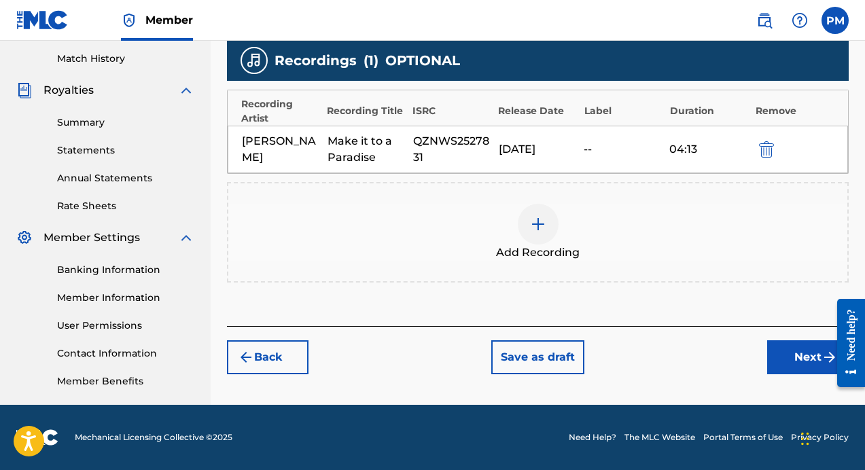
click at [778, 356] on button "Next" at bounding box center [808, 357] width 82 height 34
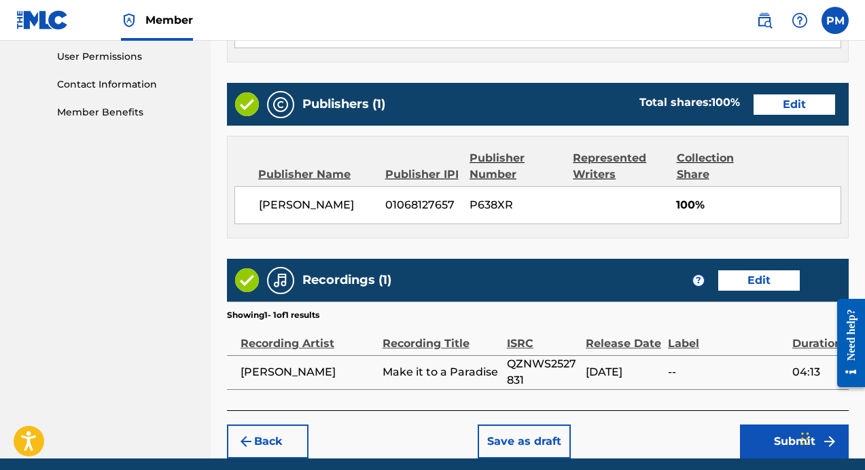
scroll to position [710, 0]
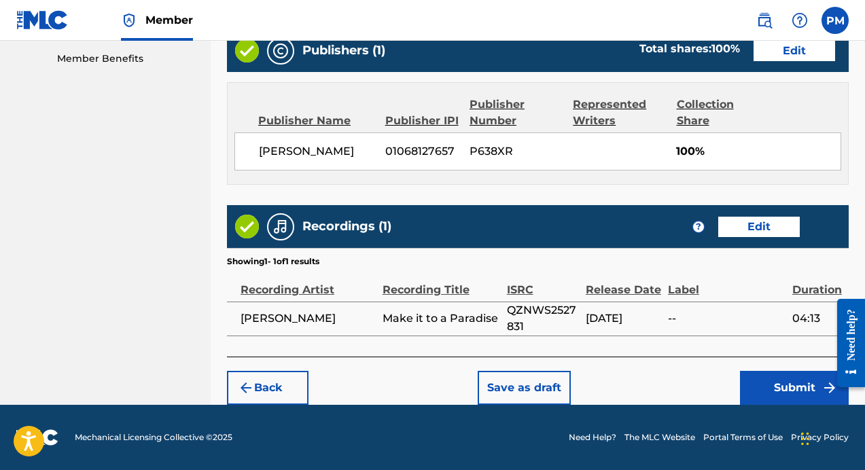
click at [747, 381] on button "Submit" at bounding box center [794, 388] width 109 height 34
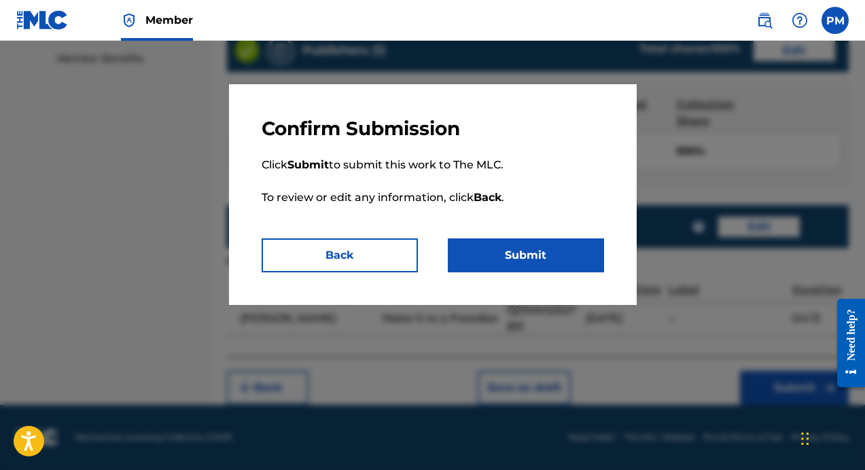
click at [509, 253] on button "Submit" at bounding box center [526, 255] width 156 height 34
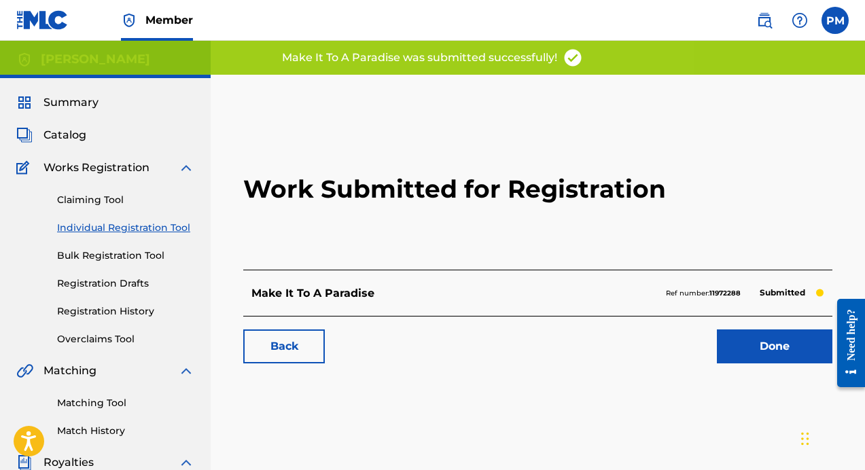
click at [741, 361] on link "Done" at bounding box center [774, 346] width 115 height 34
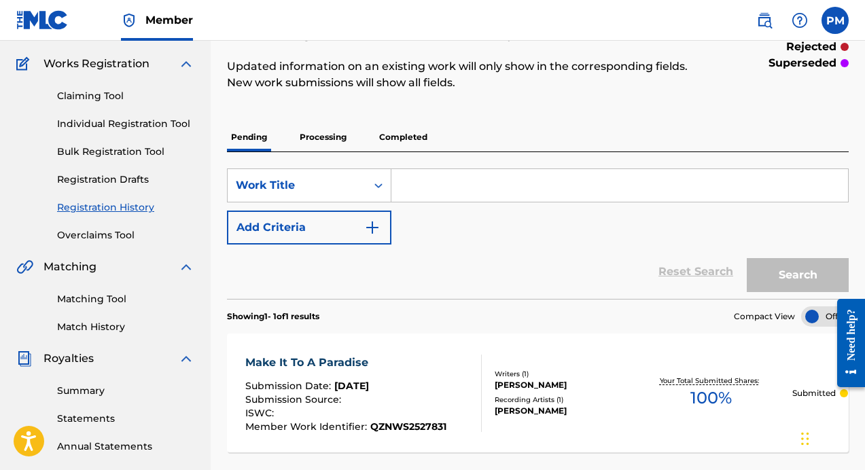
scroll to position [101, 0]
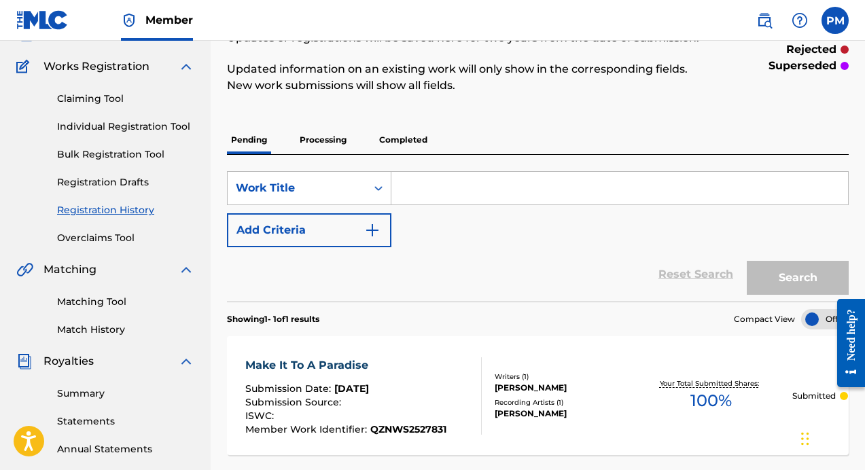
click at [508, 192] on input "Search Form" at bounding box center [619, 188] width 456 height 33
click at [486, 108] on div "Registration History Registration History is a record of new work submissions o…" at bounding box center [466, 42] width 479 height 136
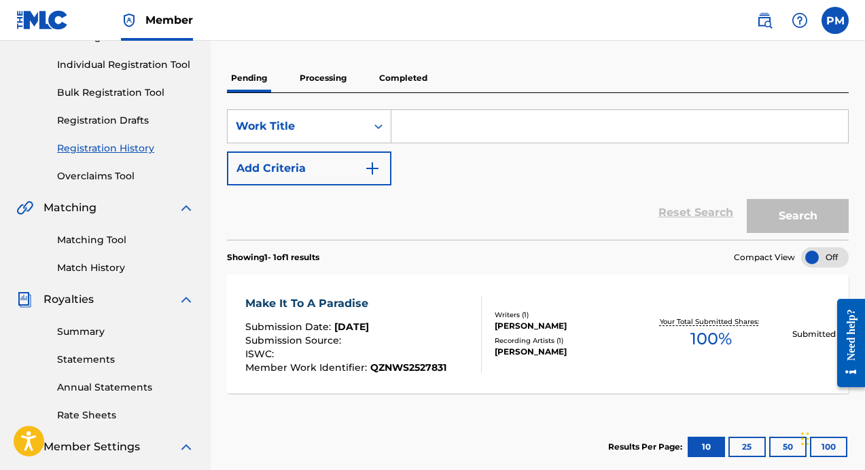
scroll to position [0, 0]
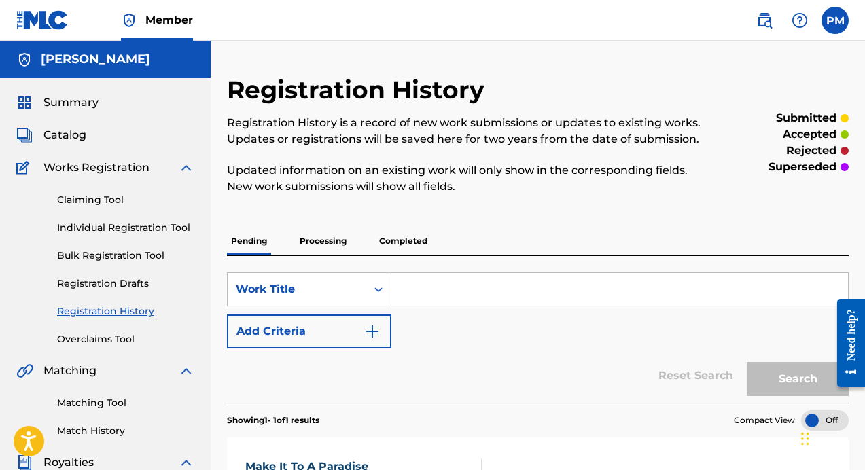
click at [72, 131] on span "Catalog" at bounding box center [64, 135] width 43 height 16
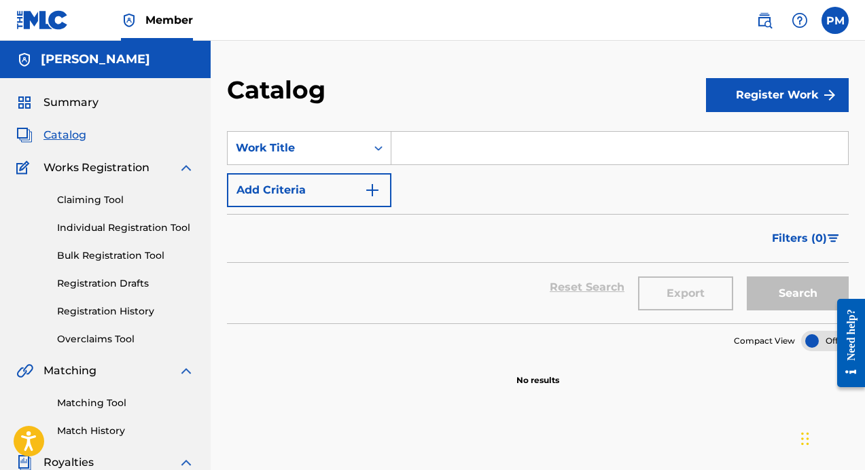
click at [766, 91] on button "Register Work" at bounding box center [777, 95] width 143 height 34
click at [762, 168] on link "By File Upload" at bounding box center [777, 172] width 143 height 33
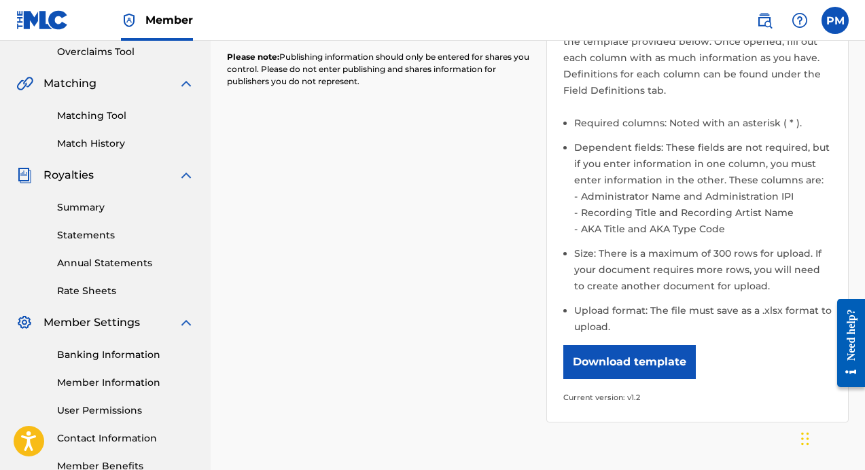
scroll to position [270, 0]
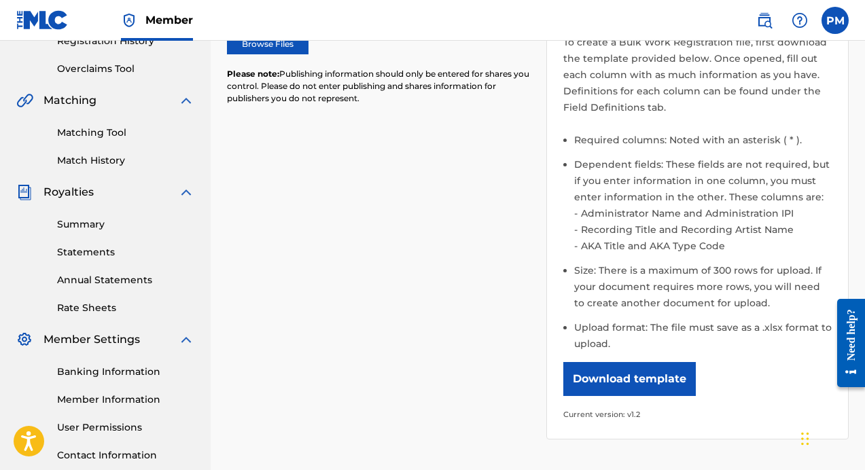
click at [610, 378] on button "Download template" at bounding box center [629, 379] width 132 height 34
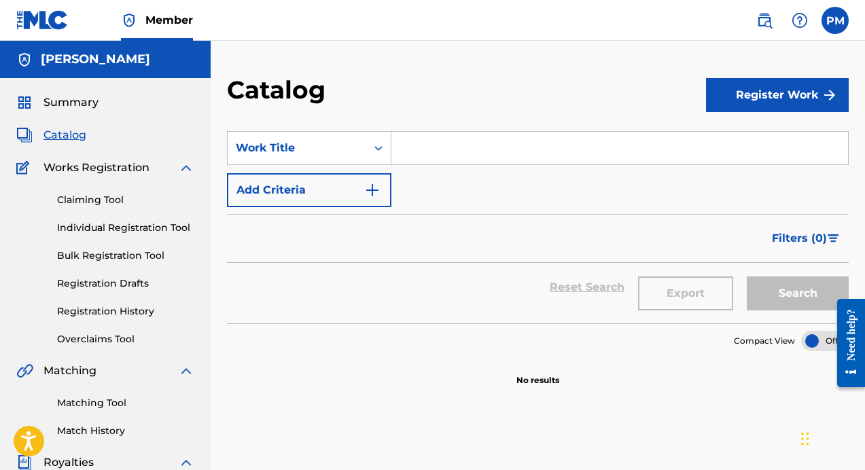
click at [770, 99] on button "Register Work" at bounding box center [777, 95] width 143 height 34
click at [761, 141] on link "Individual" at bounding box center [777, 139] width 143 height 33
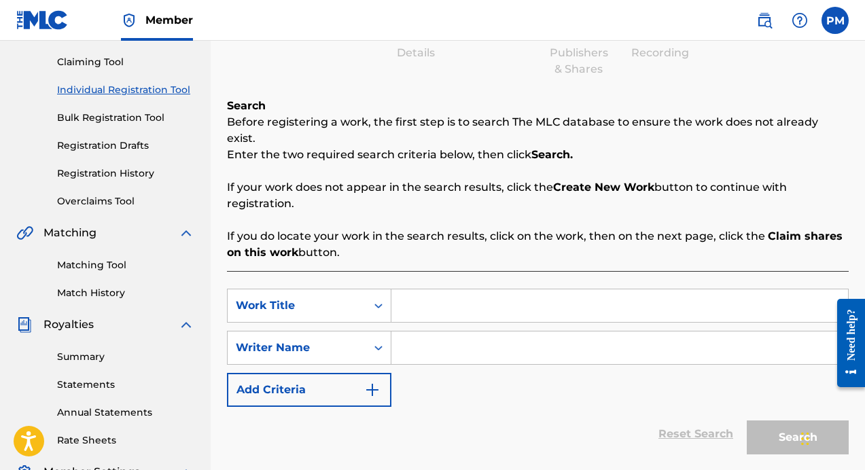
scroll to position [136, 0]
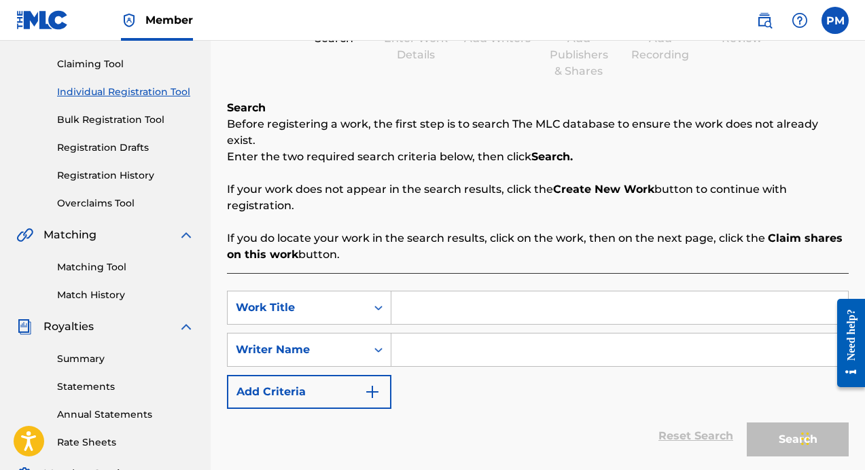
click at [446, 291] on input "Search Form" at bounding box center [619, 307] width 456 height 33
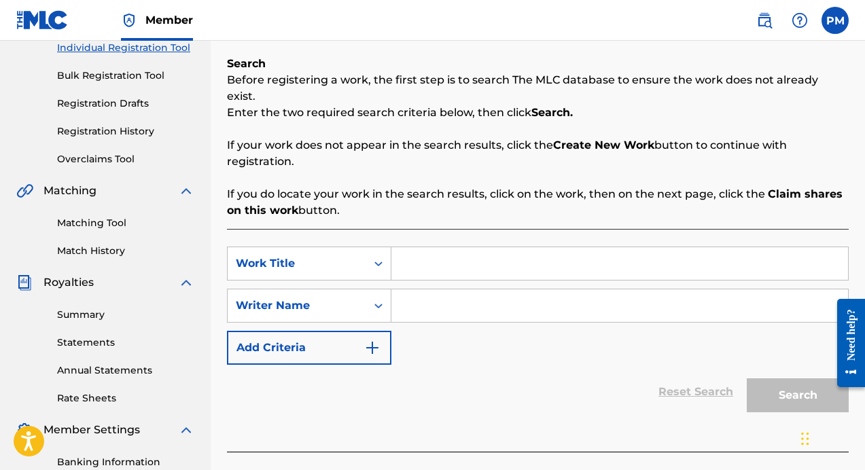
scroll to position [190, 0]
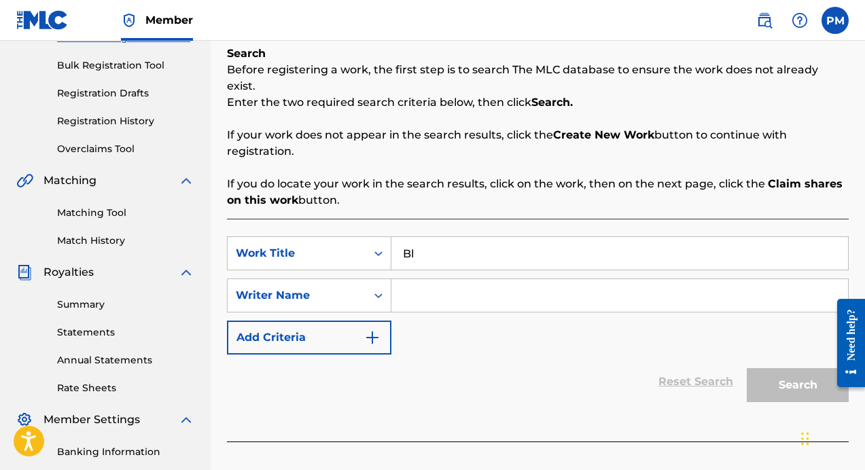
type input "B"
type input "black and white"
click at [519, 282] on input "Search Form" at bounding box center [619, 295] width 456 height 33
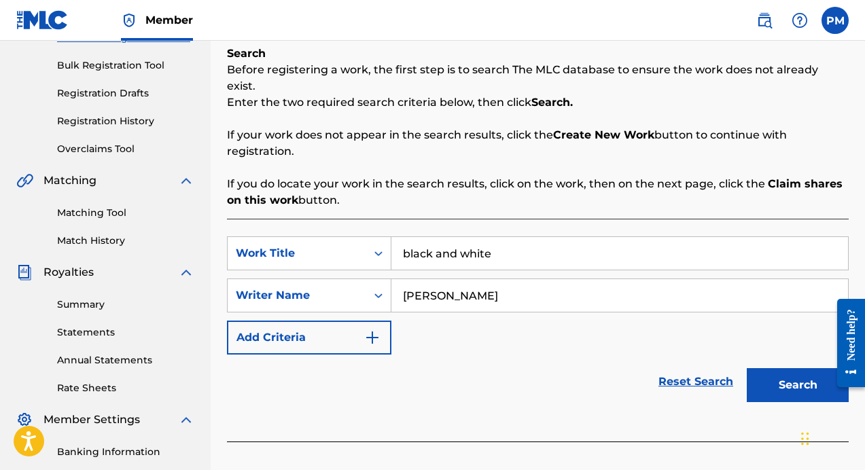
type input "[PERSON_NAME]"
click at [818, 377] on button "Search" at bounding box center [798, 385] width 102 height 34
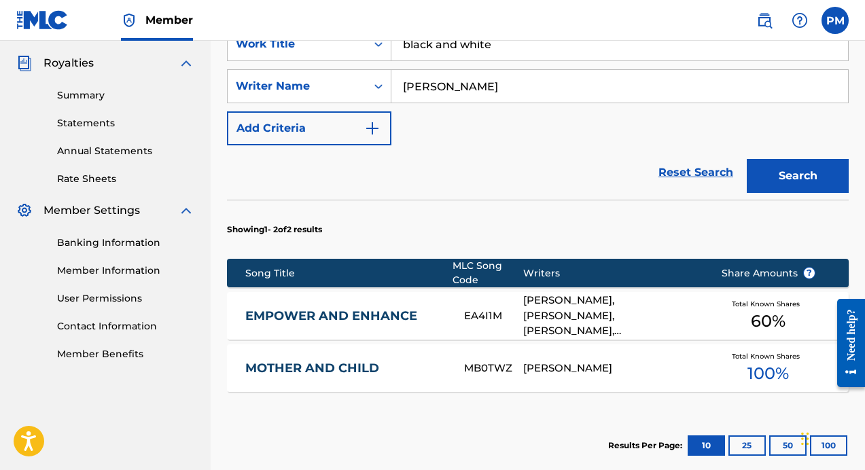
scroll to position [399, 0]
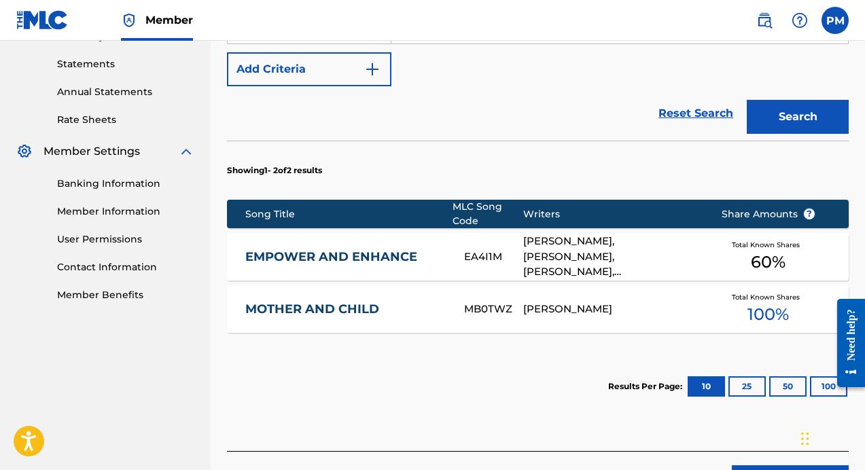
click at [794, 378] on button "50" at bounding box center [787, 386] width 37 height 20
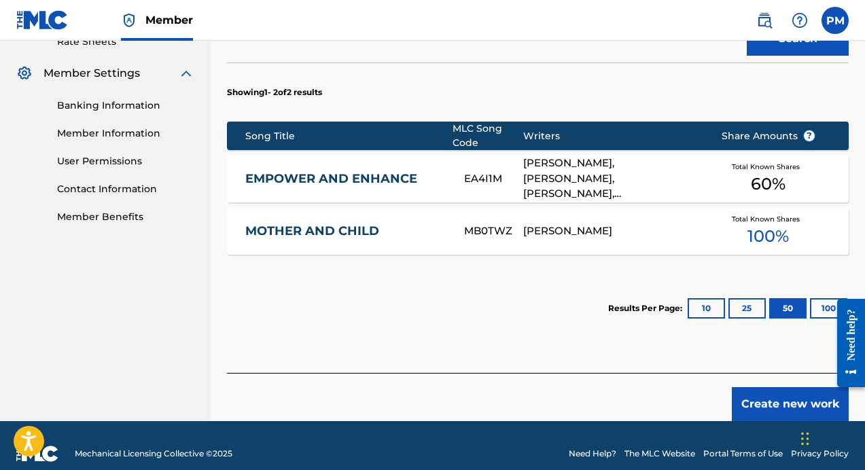
click at [769, 387] on button "Create new work" at bounding box center [790, 404] width 117 height 34
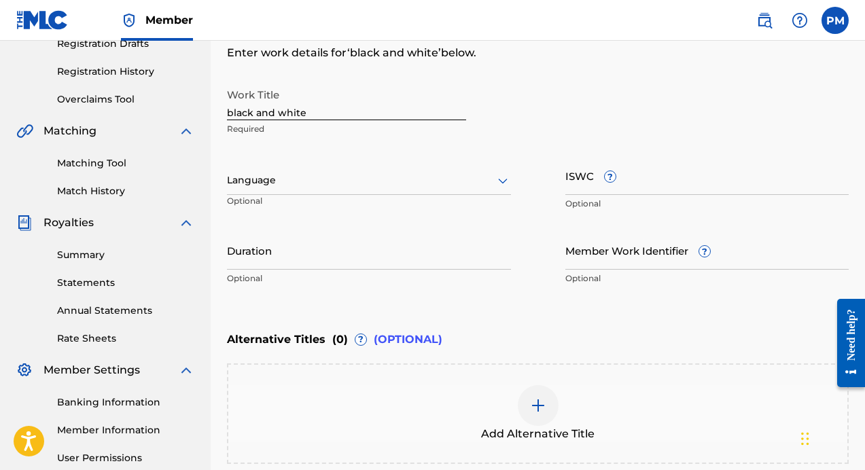
scroll to position [204, 0]
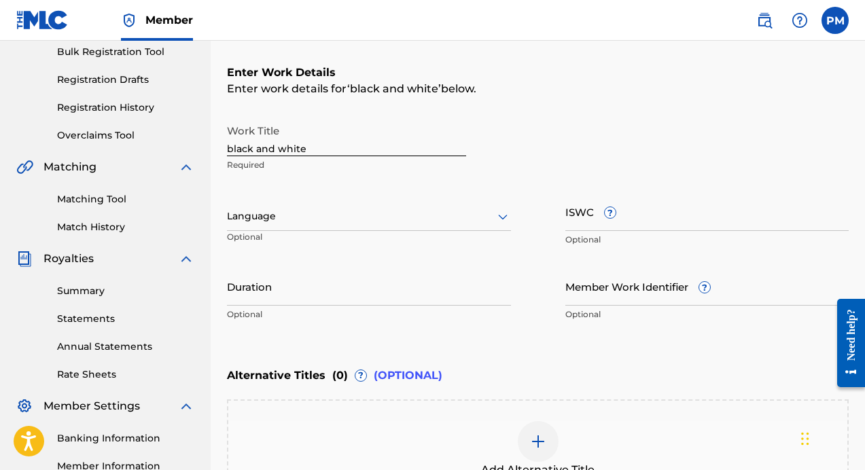
click at [332, 211] on div at bounding box center [369, 216] width 284 height 17
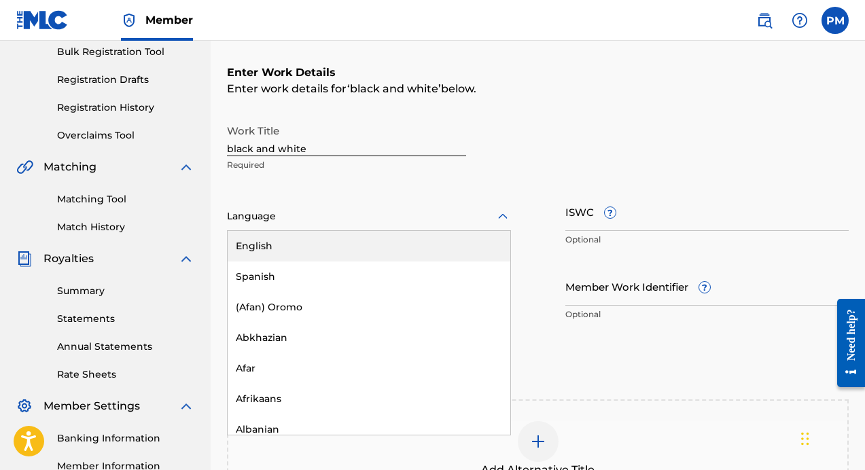
click at [313, 249] on div "English" at bounding box center [369, 246] width 283 height 31
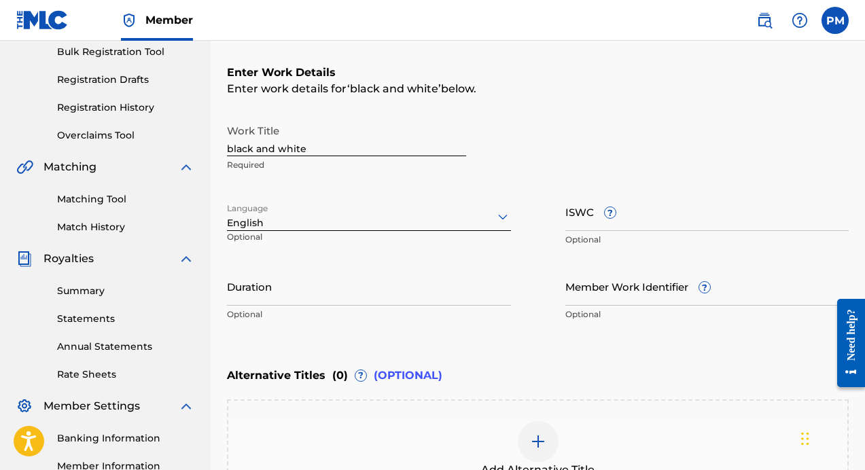
click at [571, 215] on input "ISWC ?" at bounding box center [707, 211] width 284 height 39
paste input "QZNWS2527832"
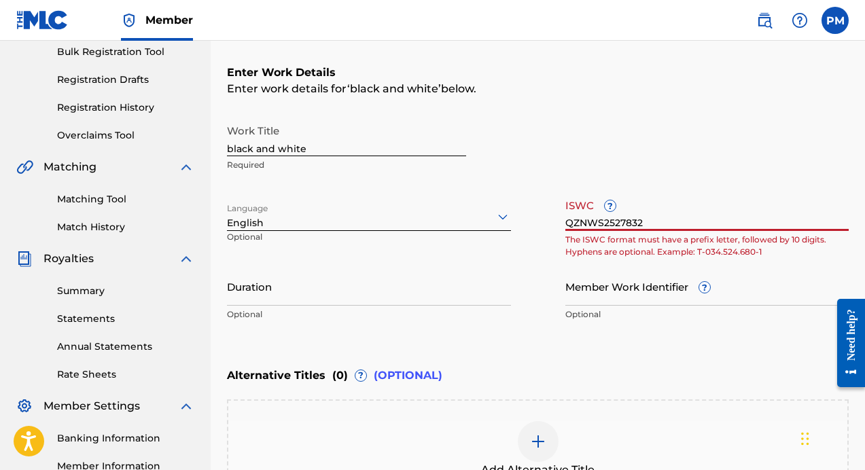
click at [657, 218] on input "QZNWS2527832" at bounding box center [707, 211] width 284 height 39
type input "QZNWS2527832"
click at [648, 288] on input "Member Work Identifier ?" at bounding box center [707, 286] width 284 height 39
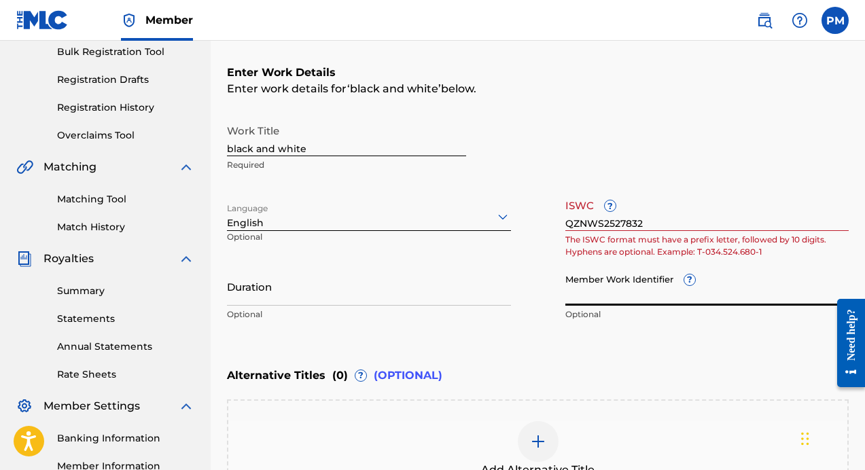
click at [648, 288] on input "Member Work Identifier ?" at bounding box center [707, 286] width 284 height 39
paste input "QZNWS2527832"
type input "QZNWS2527832"
click at [631, 220] on input "QZNWS2527832" at bounding box center [707, 211] width 284 height 39
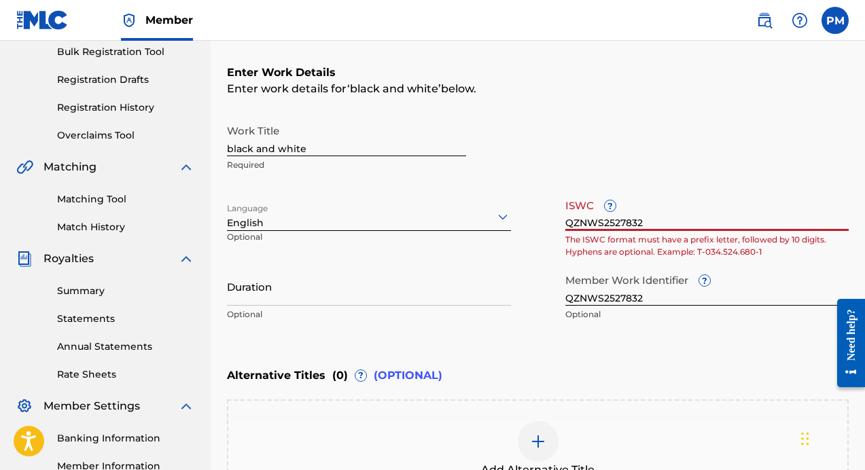
click at [631, 220] on input "QZNWS2527832" at bounding box center [707, 211] width 284 height 39
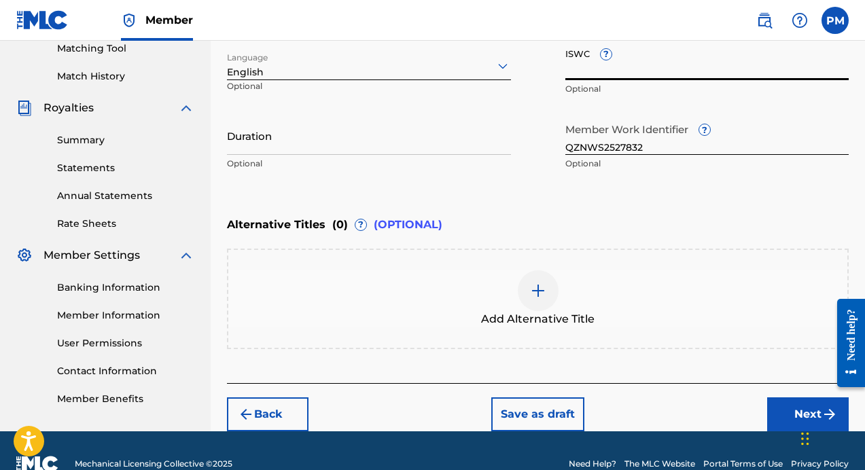
scroll to position [359, 0]
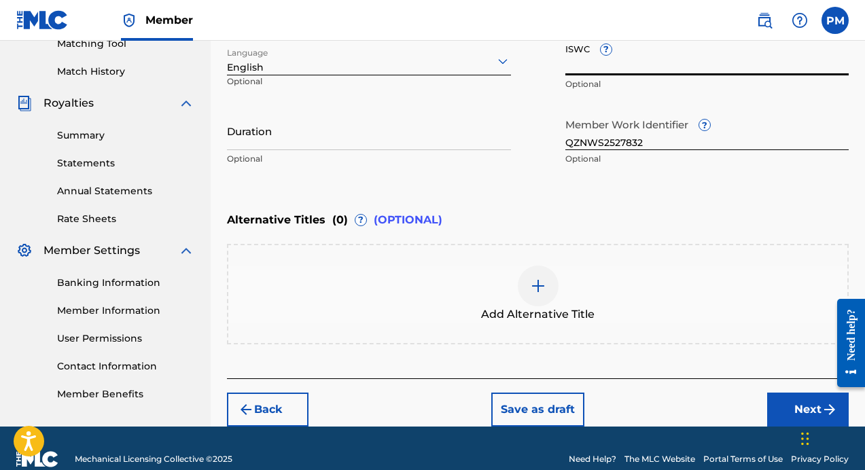
click at [781, 406] on button "Next" at bounding box center [808, 410] width 82 height 34
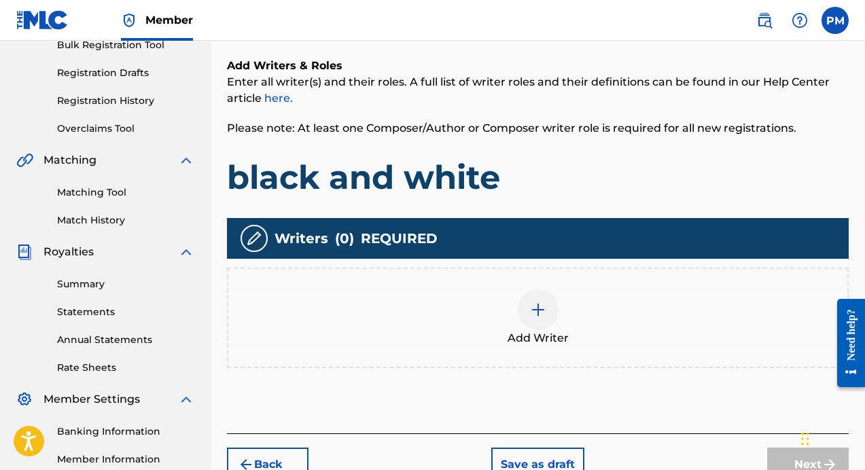
scroll to position [211, 0]
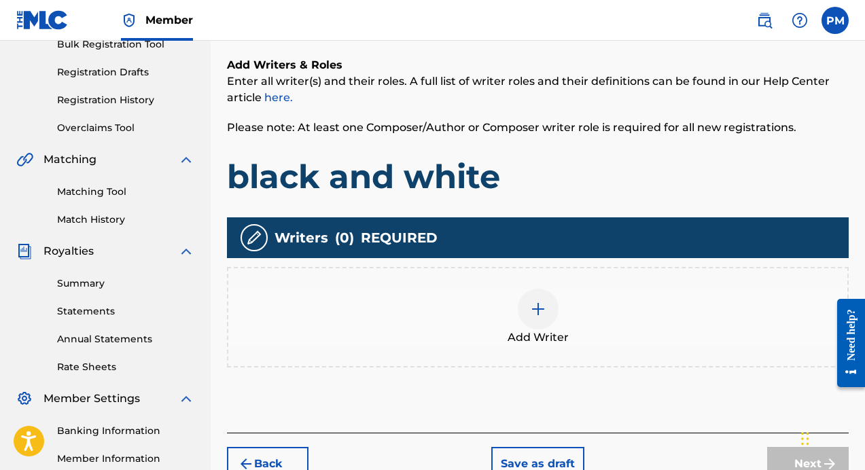
click at [534, 314] on img at bounding box center [538, 309] width 16 height 16
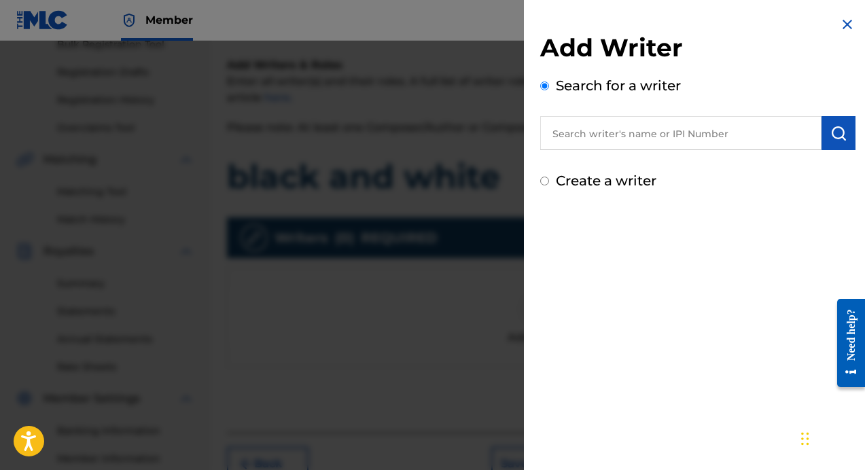
click at [605, 137] on input "text" at bounding box center [680, 133] width 281 height 34
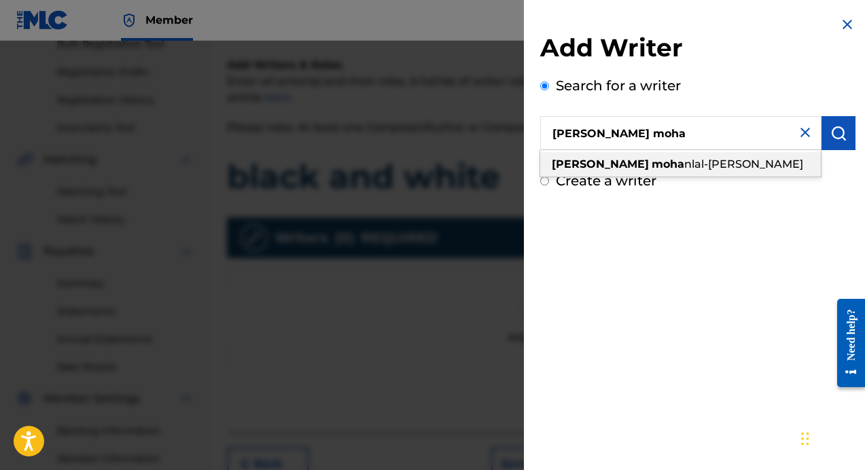
click at [651, 163] on strong "moha" at bounding box center [667, 164] width 33 height 13
type input "[PERSON_NAME]"
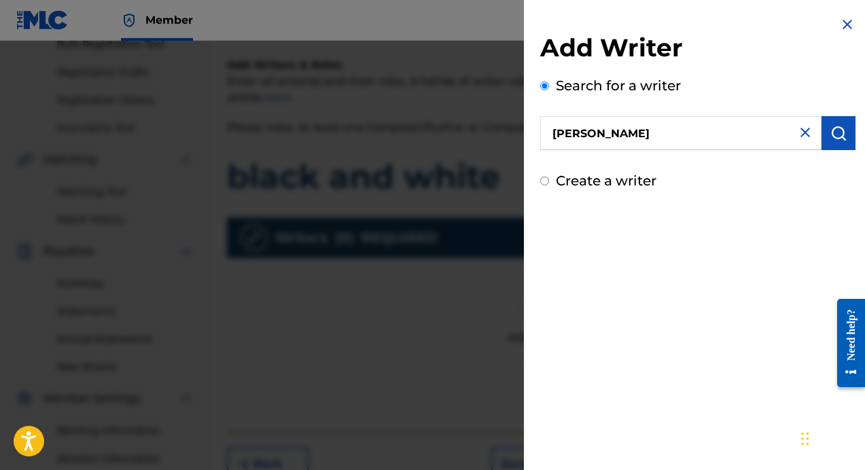
click at [832, 141] on button "submit" at bounding box center [838, 133] width 34 height 34
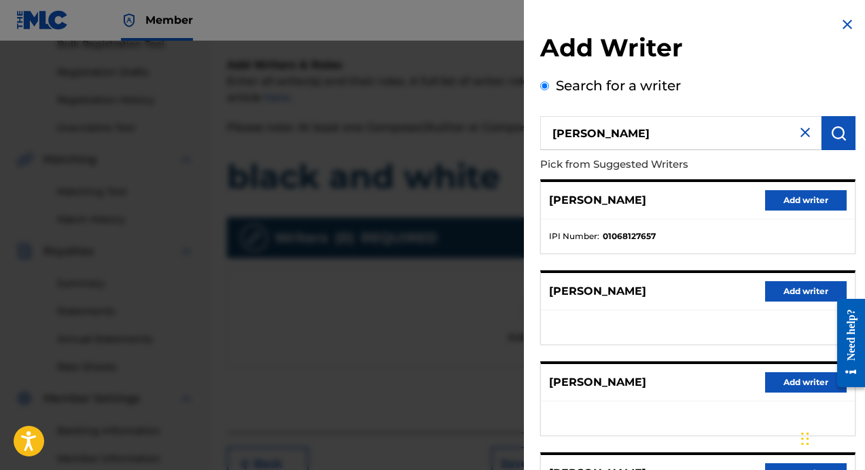
click at [792, 200] on button "Add writer" at bounding box center [806, 200] width 82 height 20
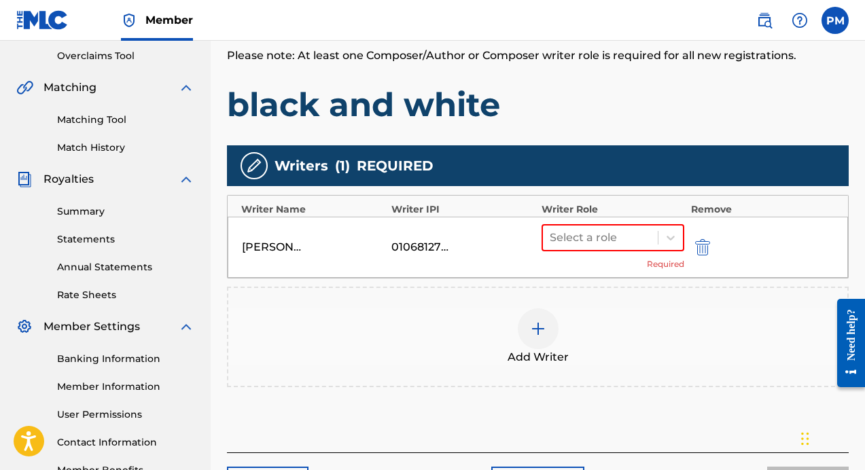
scroll to position [310, 0]
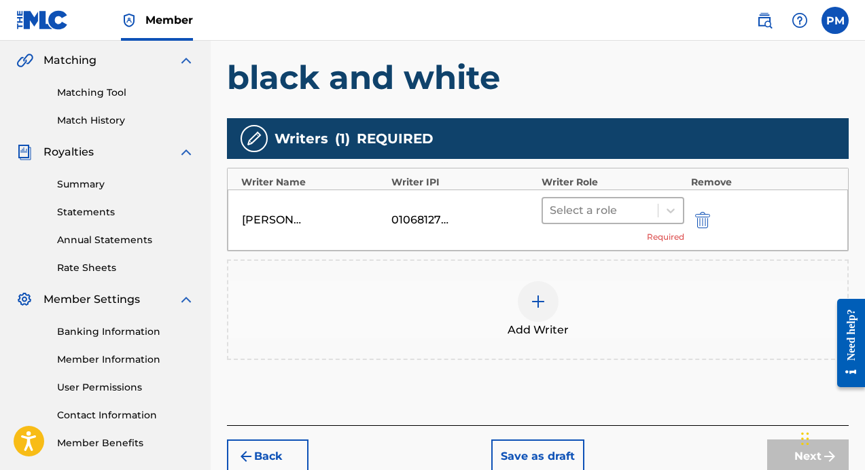
click at [644, 208] on div at bounding box center [600, 210] width 101 height 19
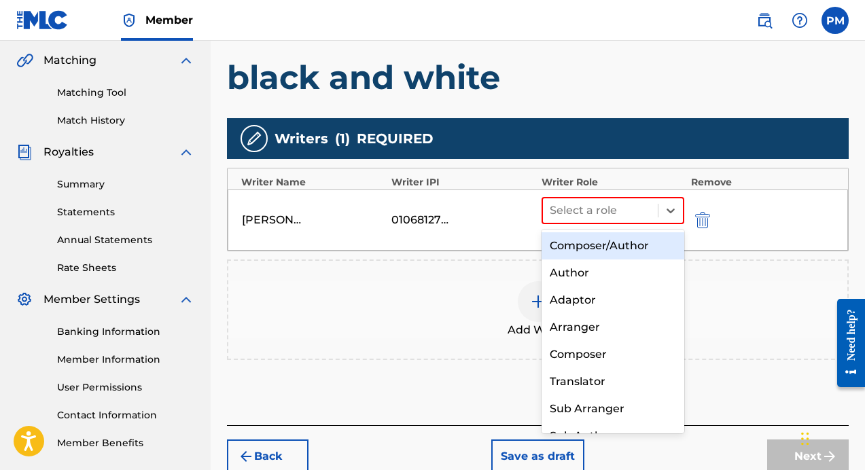
click at [632, 252] on div "Composer/Author" at bounding box center [612, 245] width 143 height 27
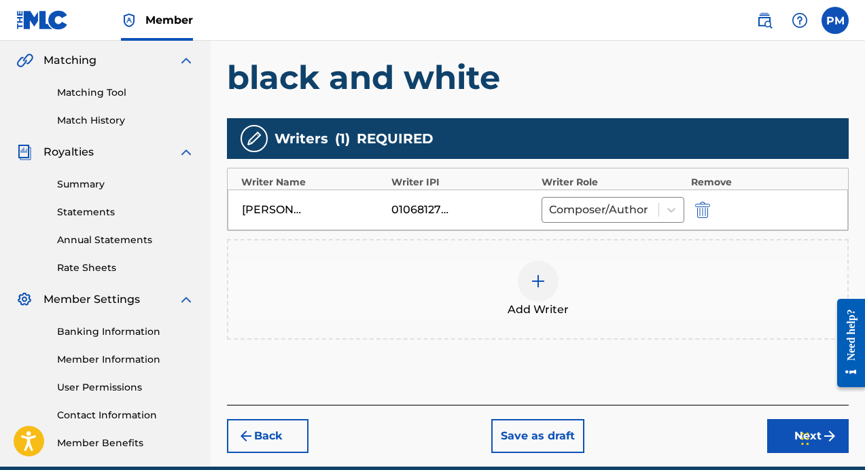
click at [782, 432] on button "Next" at bounding box center [808, 436] width 82 height 34
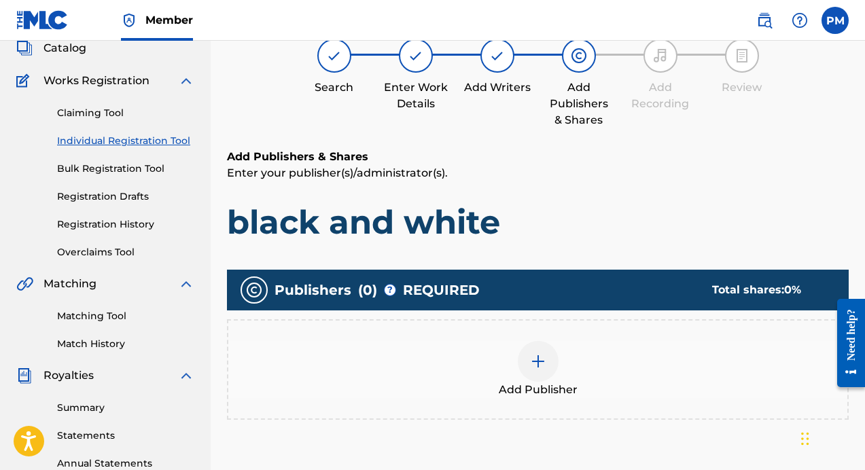
scroll to position [61, 0]
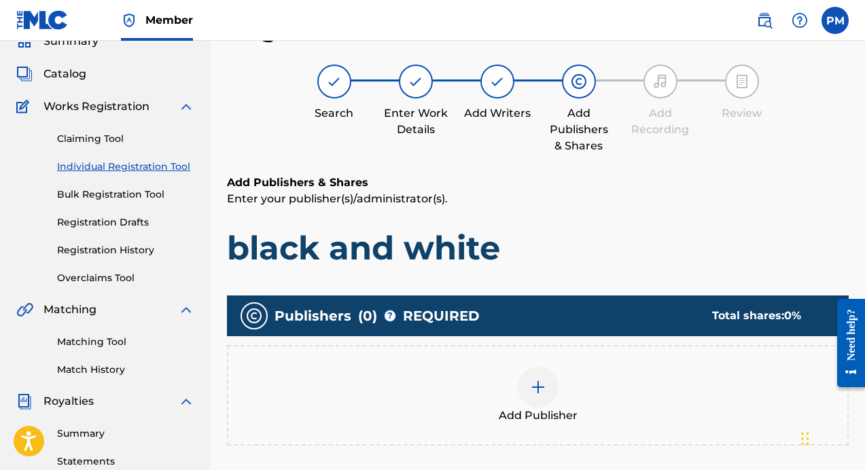
click at [576, 391] on div "Add Publisher" at bounding box center [537, 395] width 619 height 57
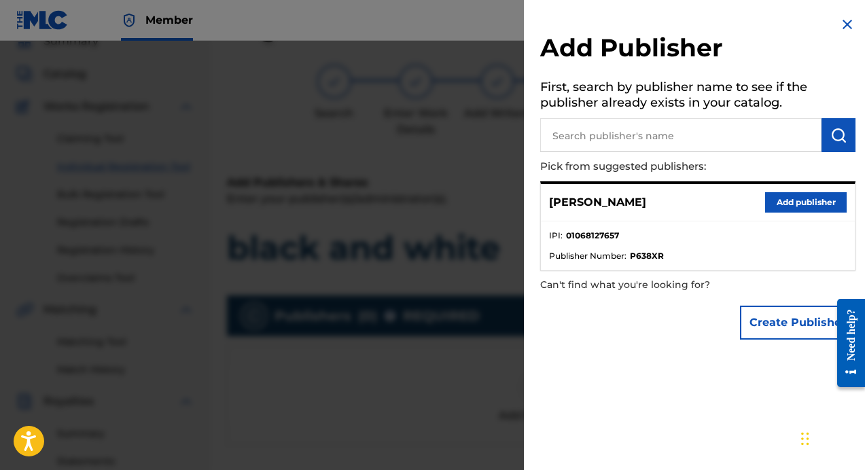
click at [783, 202] on button "Add publisher" at bounding box center [806, 202] width 82 height 20
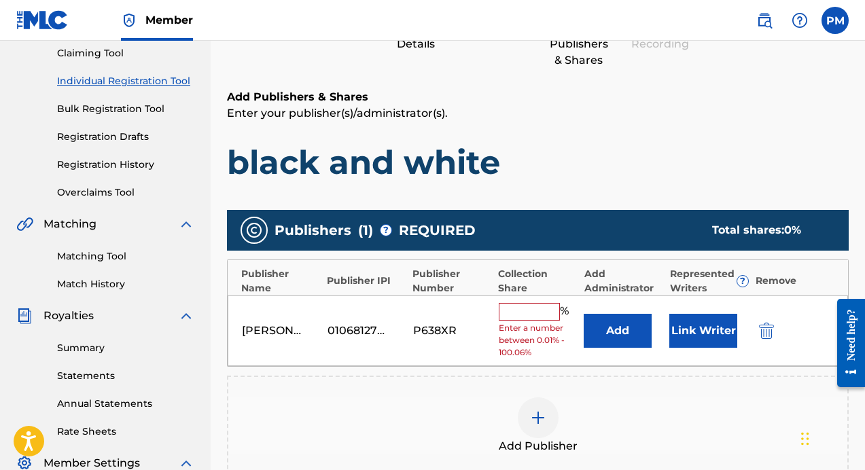
scroll to position [170, 0]
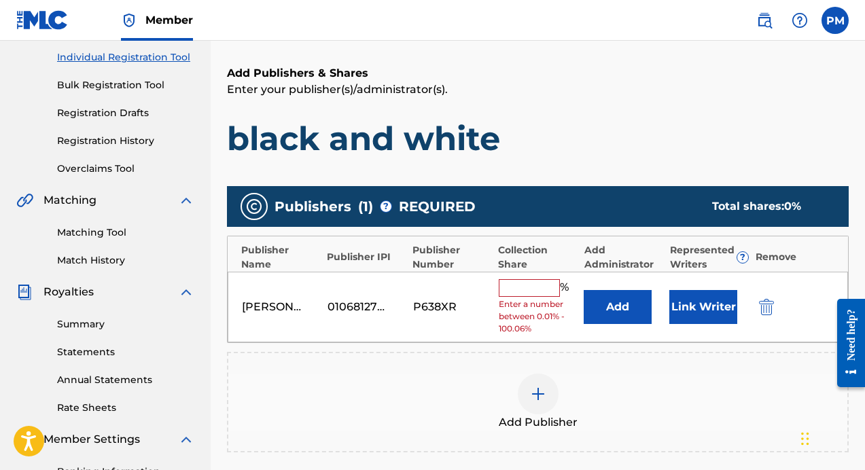
click at [531, 294] on input "text" at bounding box center [529, 288] width 61 height 18
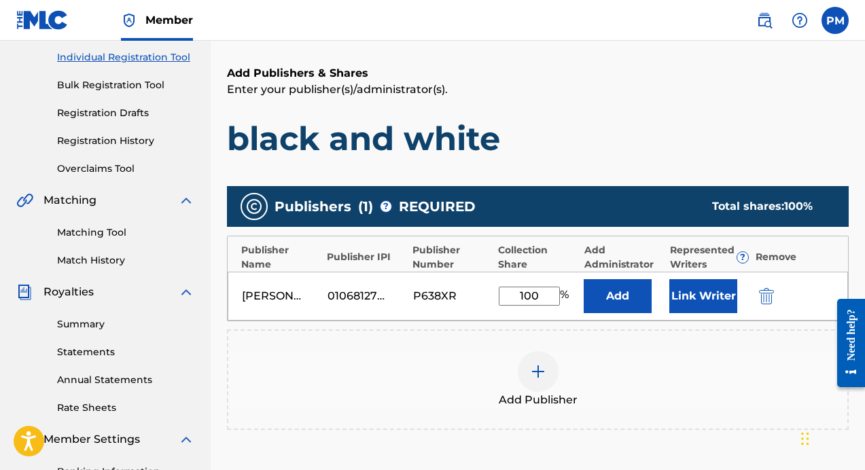
scroll to position [271, 0]
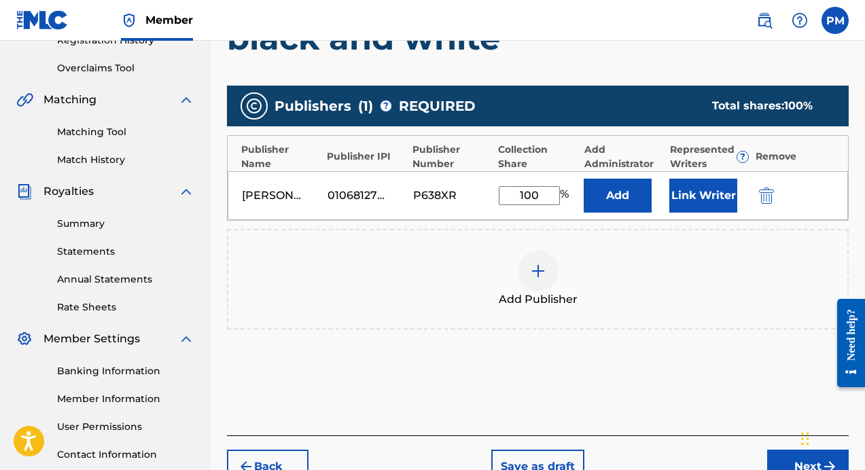
type input "100"
click at [776, 458] on button "Next" at bounding box center [808, 467] width 82 height 34
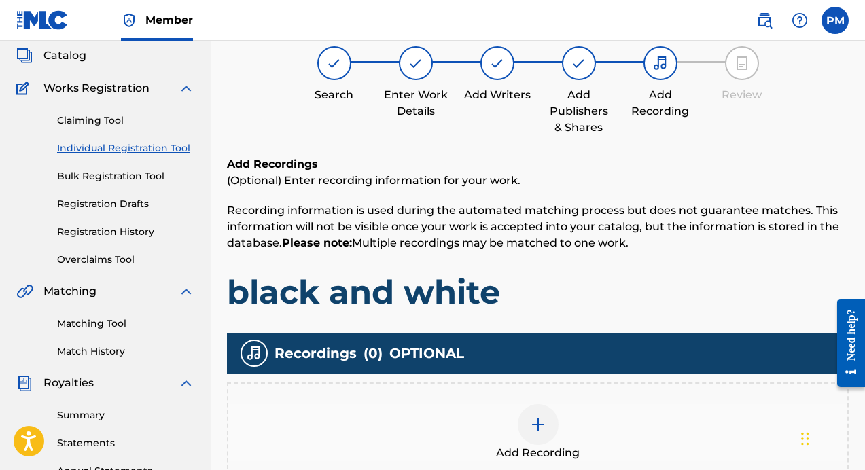
scroll to position [242, 0]
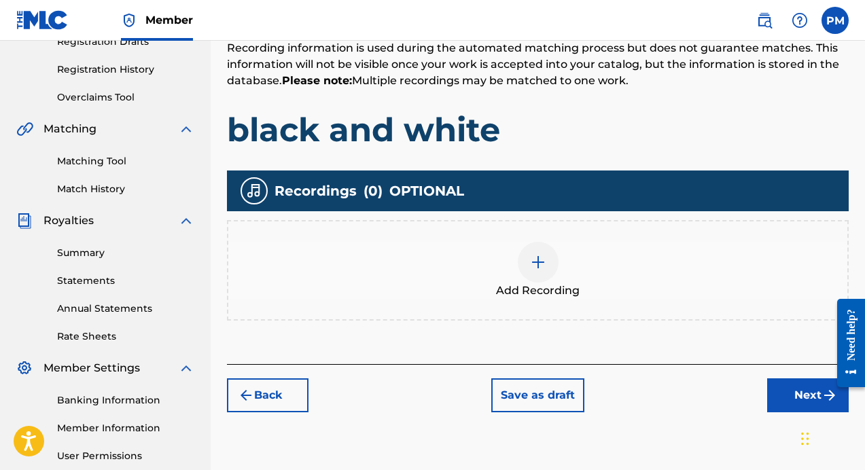
click at [618, 272] on div "Add Recording" at bounding box center [537, 270] width 619 height 57
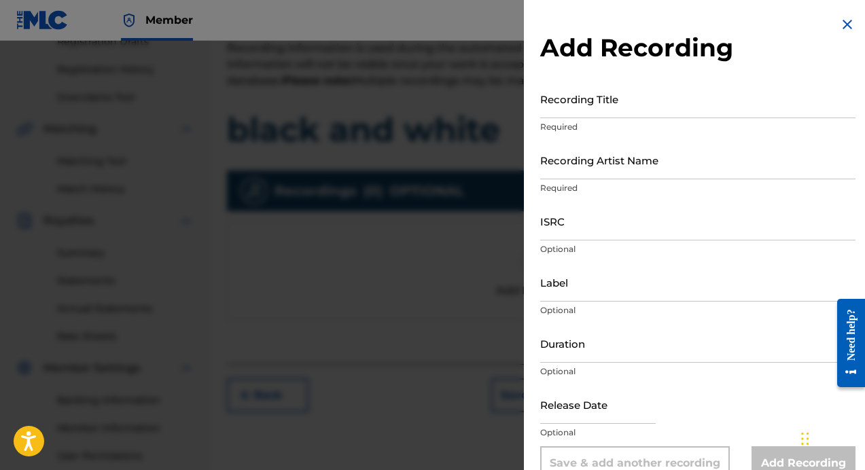
click at [684, 101] on input "Recording Title" at bounding box center [697, 98] width 315 height 39
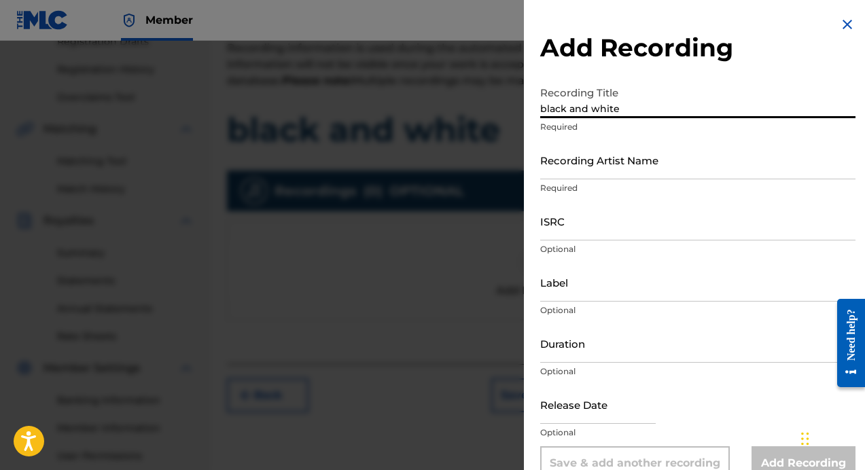
type input "black and white"
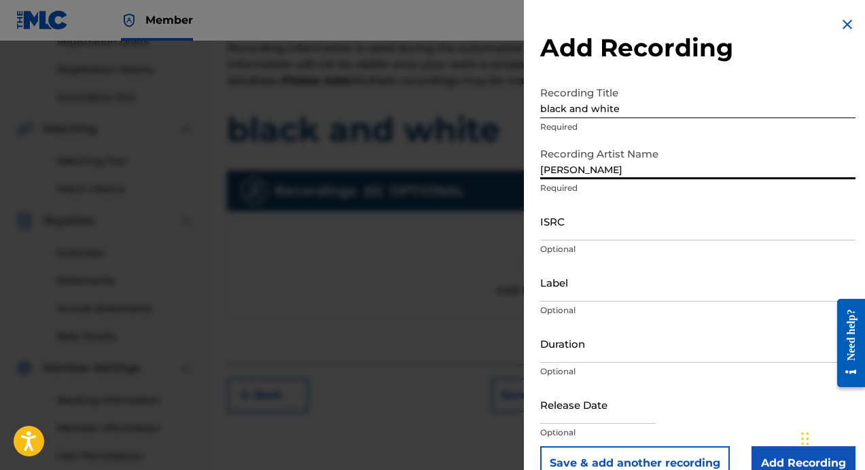
type input "[PERSON_NAME]"
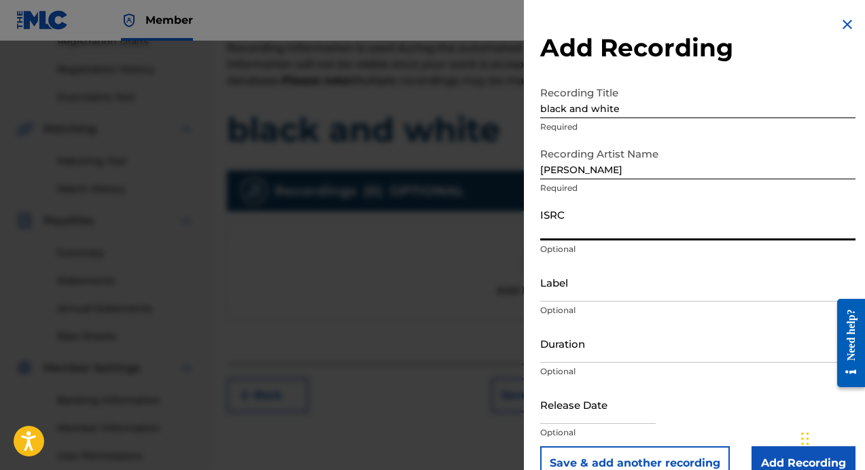
paste input "QZNWS2527832"
type input "QZNWS2527832"
click at [605, 285] on input "Label" at bounding box center [697, 282] width 315 height 39
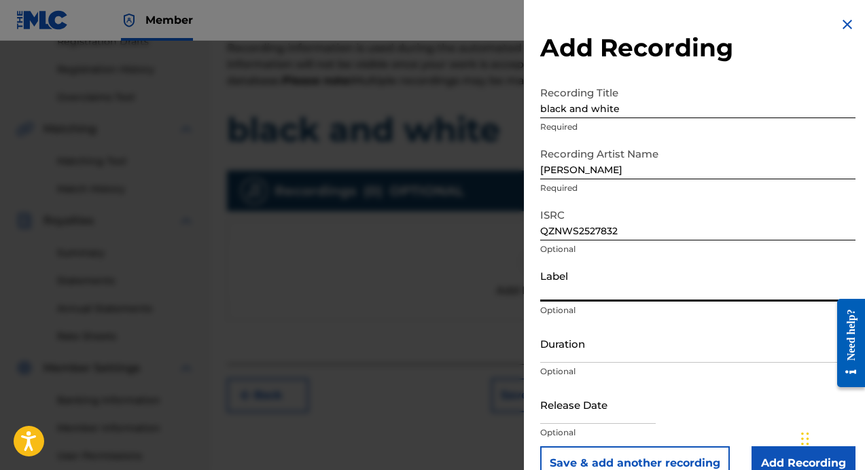
click at [596, 344] on input "Duration" at bounding box center [697, 343] width 315 height 39
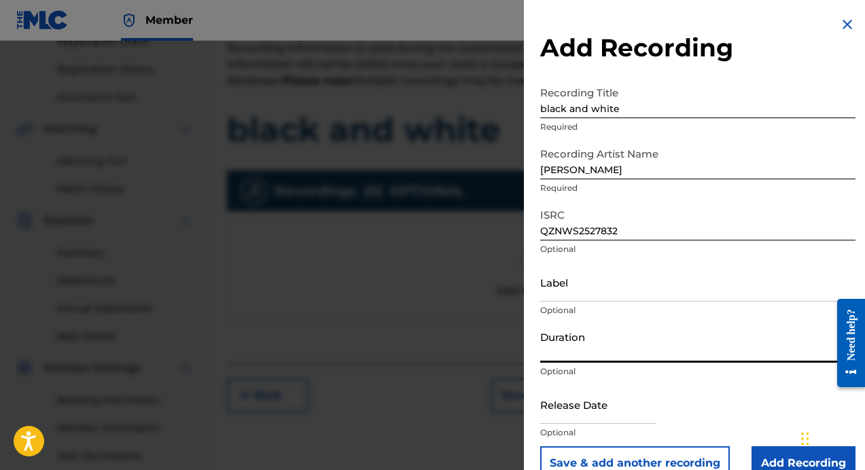
scroll to position [26, 0]
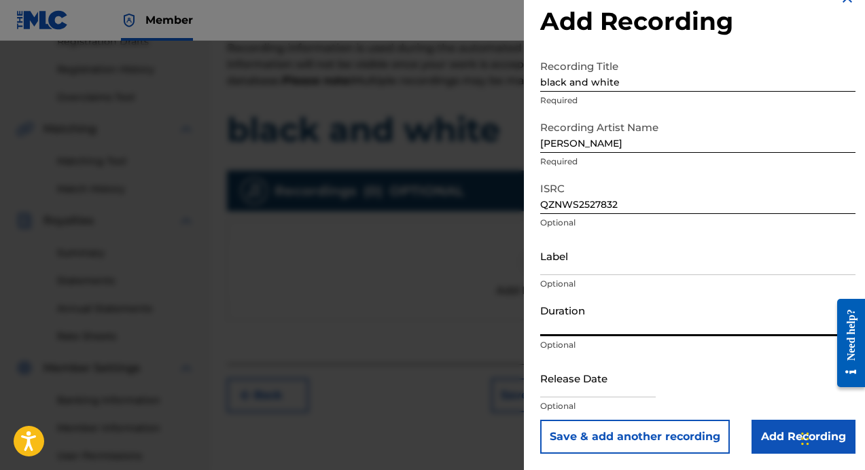
type input "3"
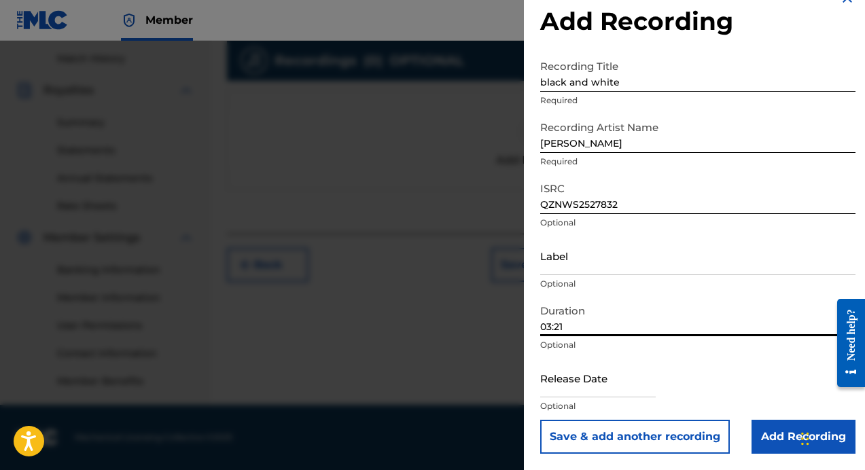
type input "03:21"
click at [605, 374] on input "text" at bounding box center [597, 378] width 115 height 39
select select "7"
select select "2025"
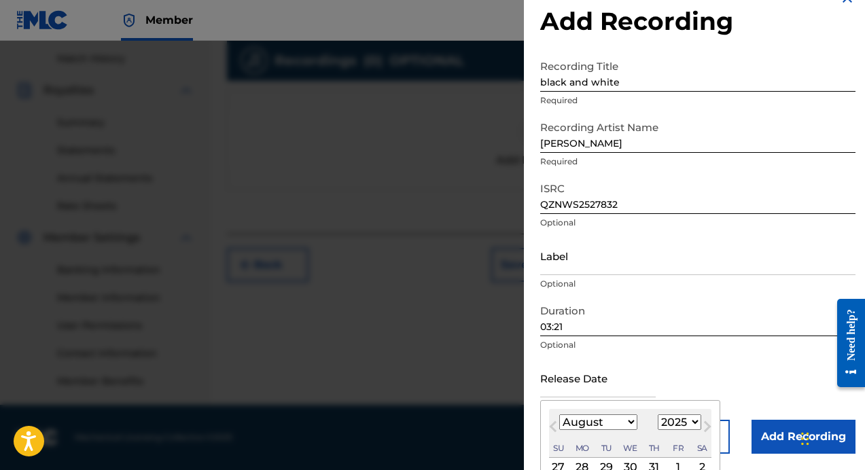
type input "[DATE]"
select select "4"
click at [791, 370] on div "Release Date [DATE] [DATE] Previous Month Next Month May [DATE] February March …" at bounding box center [697, 389] width 315 height 61
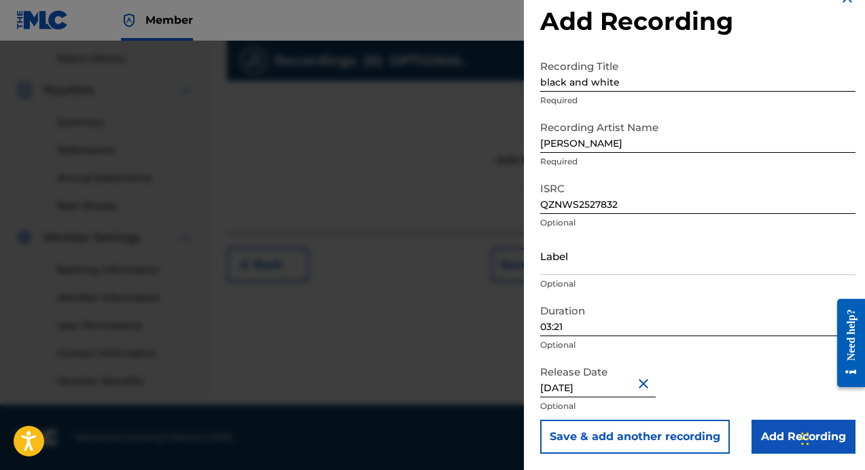
click at [774, 437] on input "Add Recording" at bounding box center [803, 437] width 104 height 34
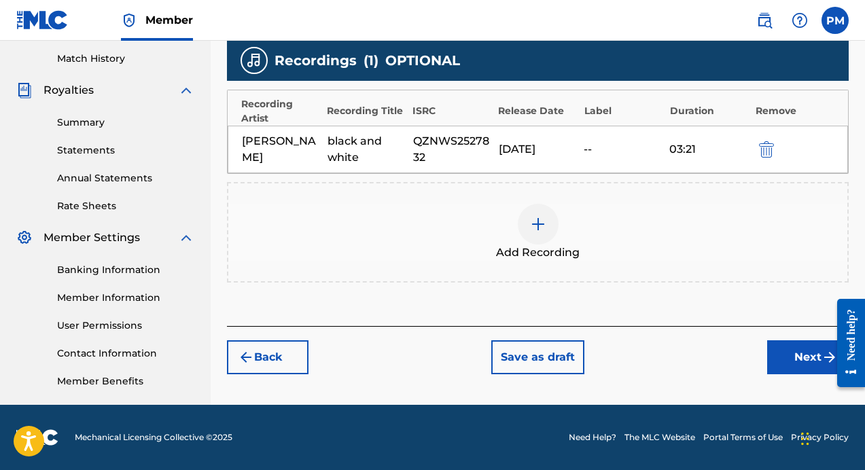
click at [776, 362] on button "Next" at bounding box center [808, 357] width 82 height 34
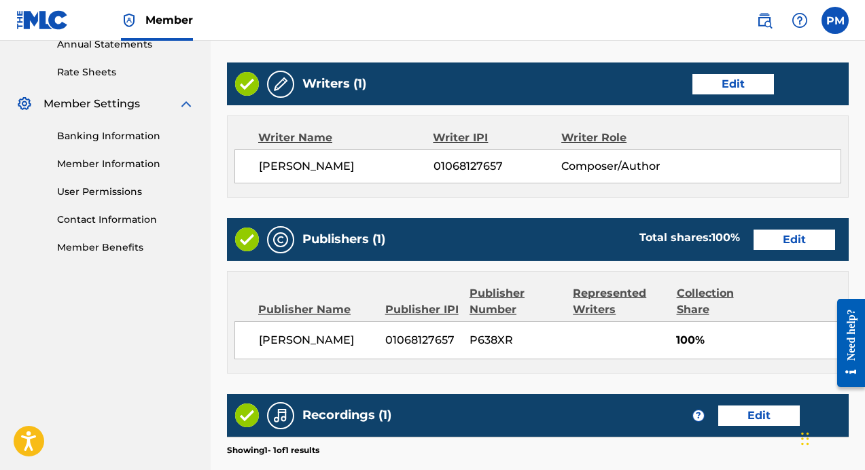
scroll to position [710, 0]
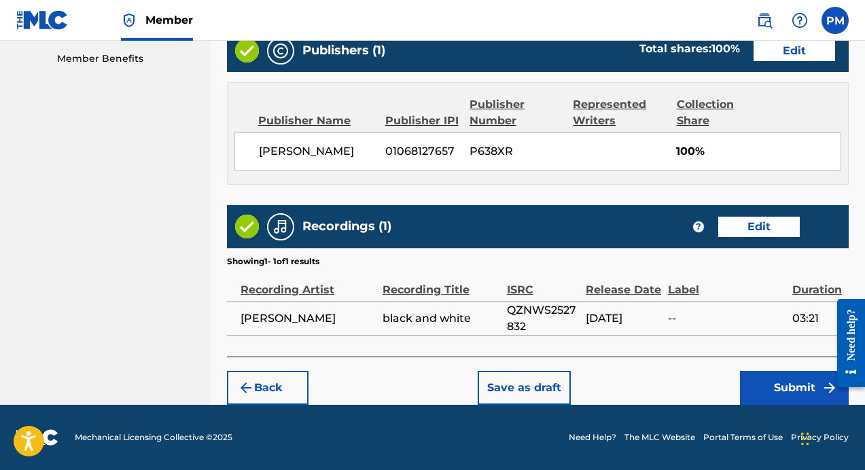
click at [790, 381] on button "Submit" at bounding box center [794, 388] width 109 height 34
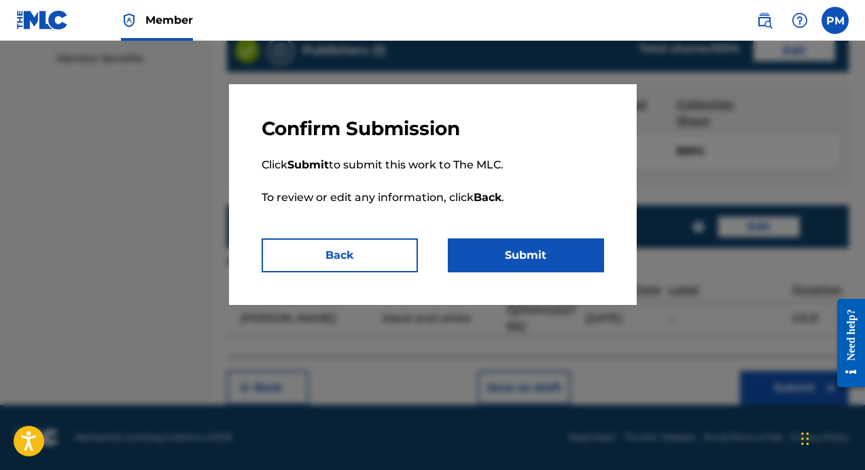
click at [526, 246] on button "Submit" at bounding box center [526, 255] width 156 height 34
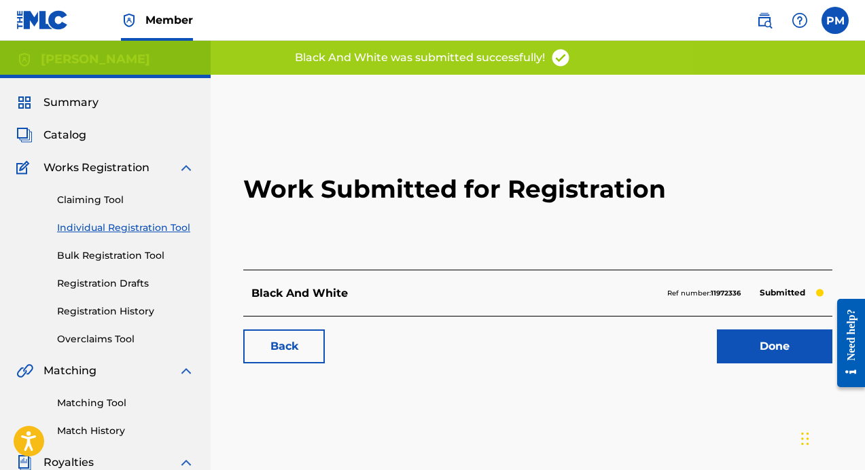
click at [770, 337] on link "Done" at bounding box center [774, 346] width 115 height 34
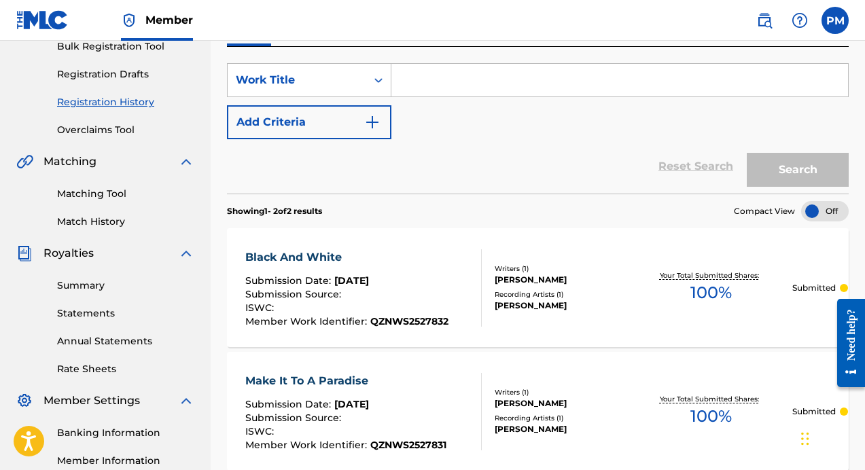
scroll to position [208, 0]
